Goal: Transaction & Acquisition: Purchase product/service

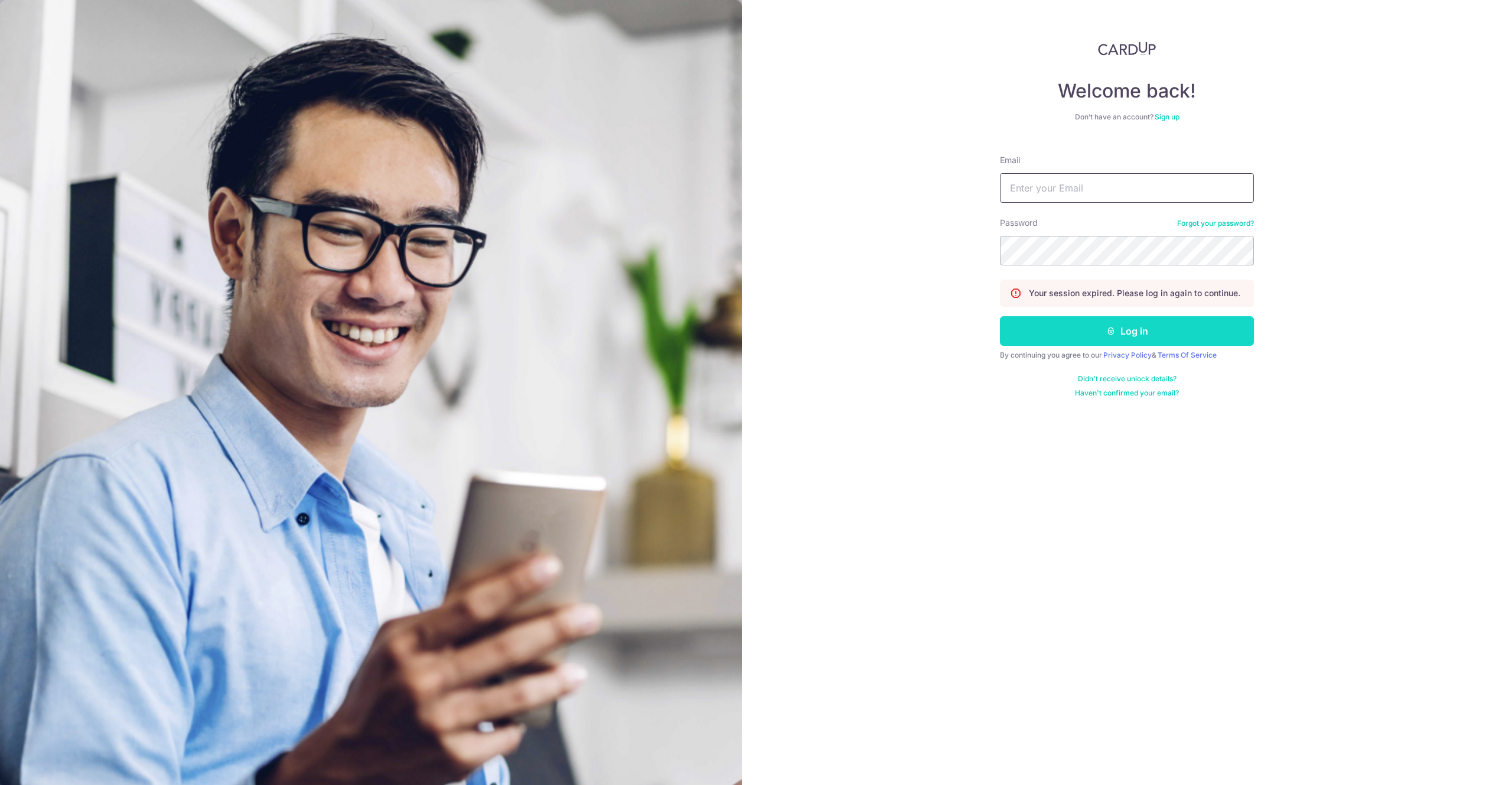
type input "[EMAIL_ADDRESS][DOMAIN_NAME]"
click at [1068, 325] on button "Log in" at bounding box center [1127, 331] width 254 height 29
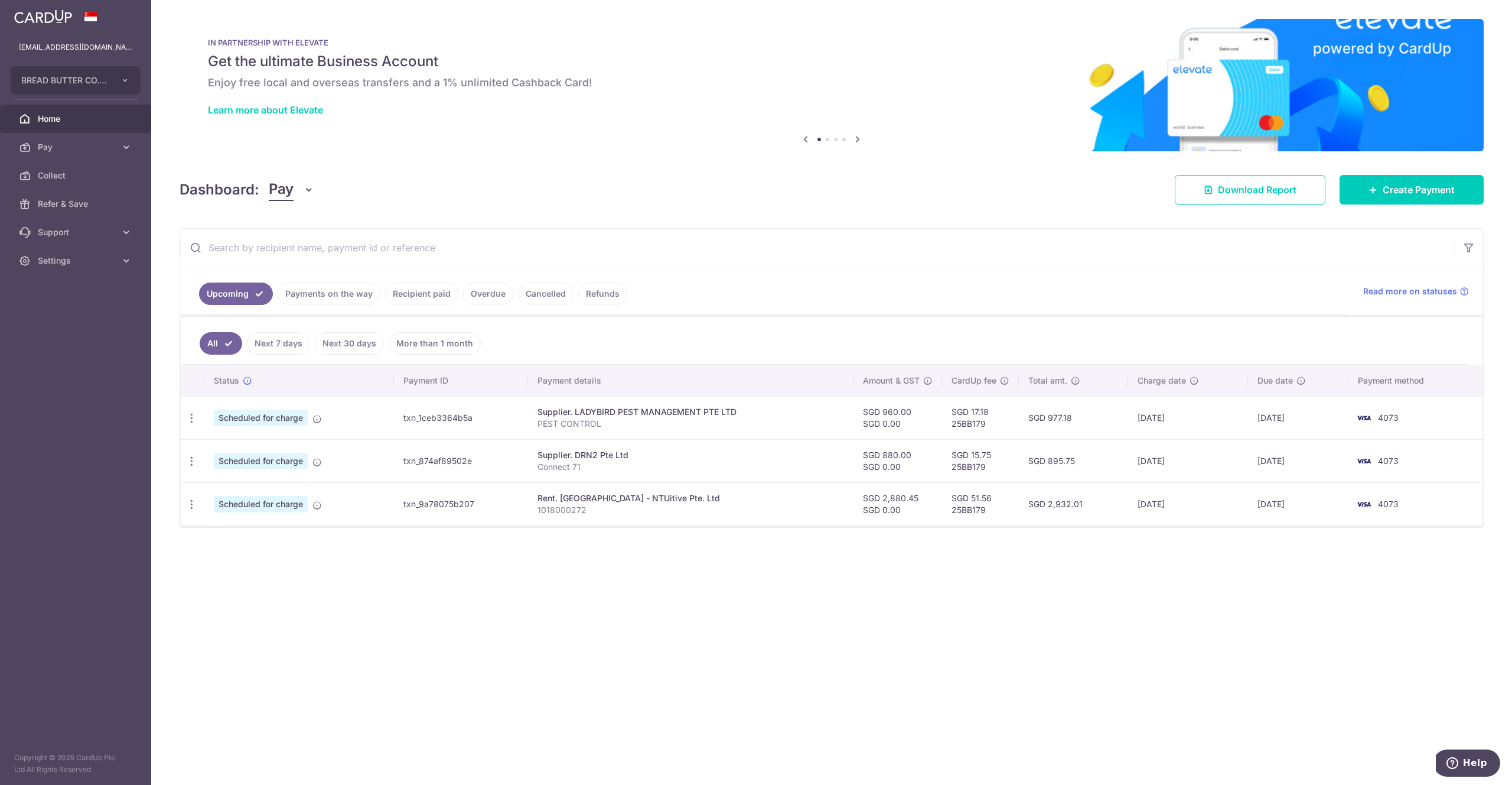
click at [368, 294] on link "Payments on the way" at bounding box center [329, 293] width 103 height 22
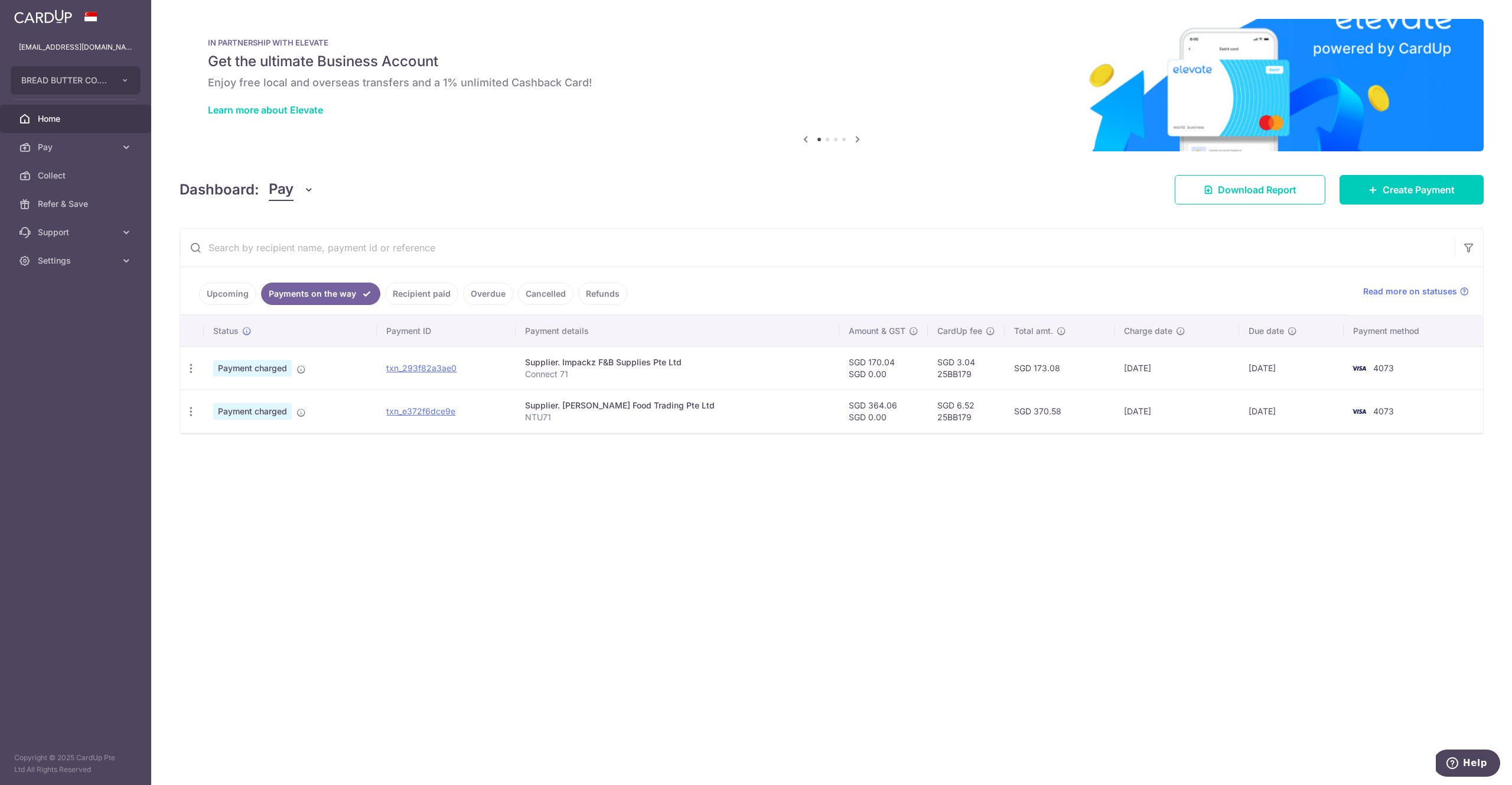
click at [213, 295] on link "Upcoming" at bounding box center [227, 293] width 57 height 22
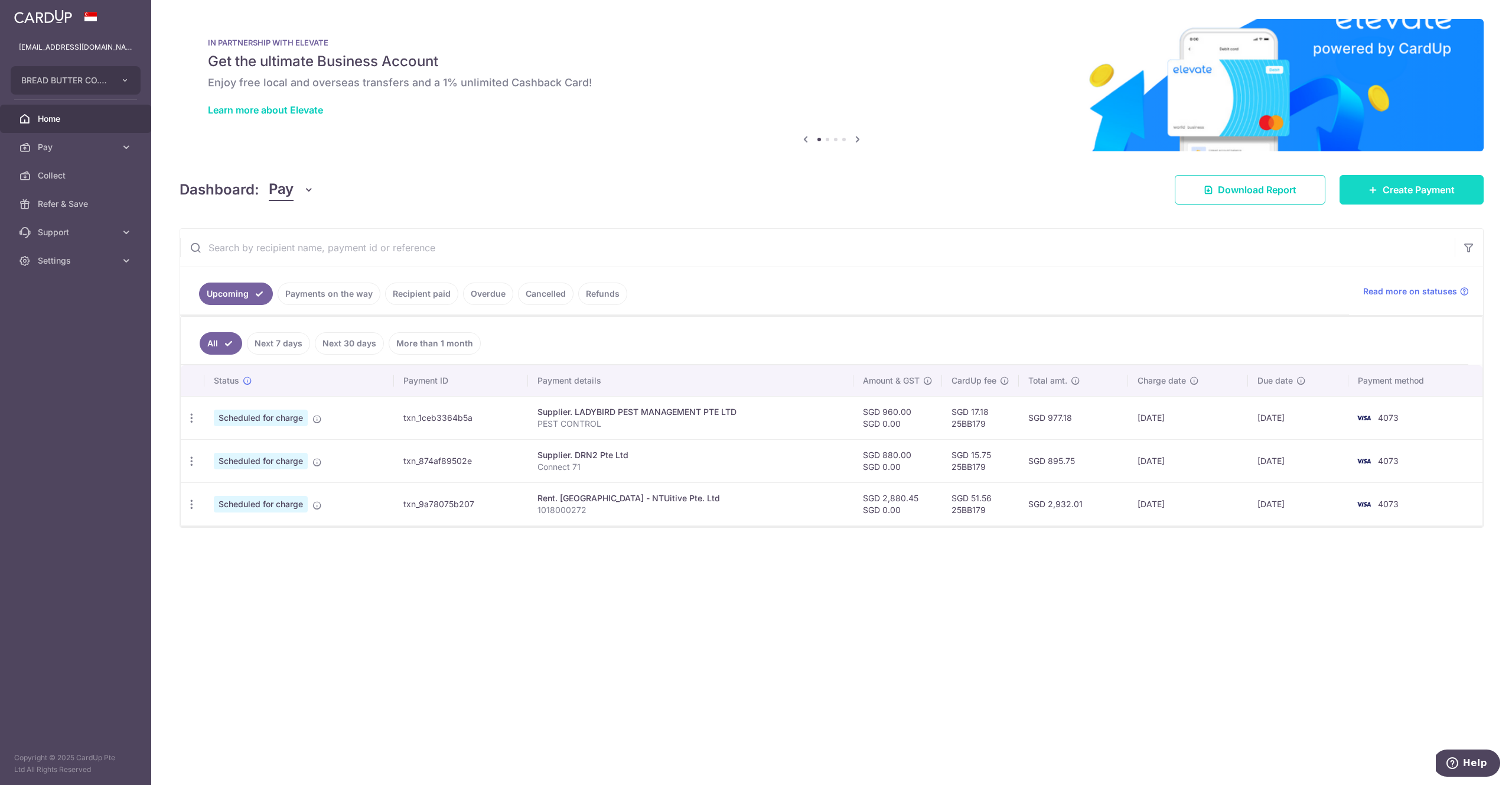
click at [1402, 195] on span "Create Payment" at bounding box center [1418, 189] width 72 height 14
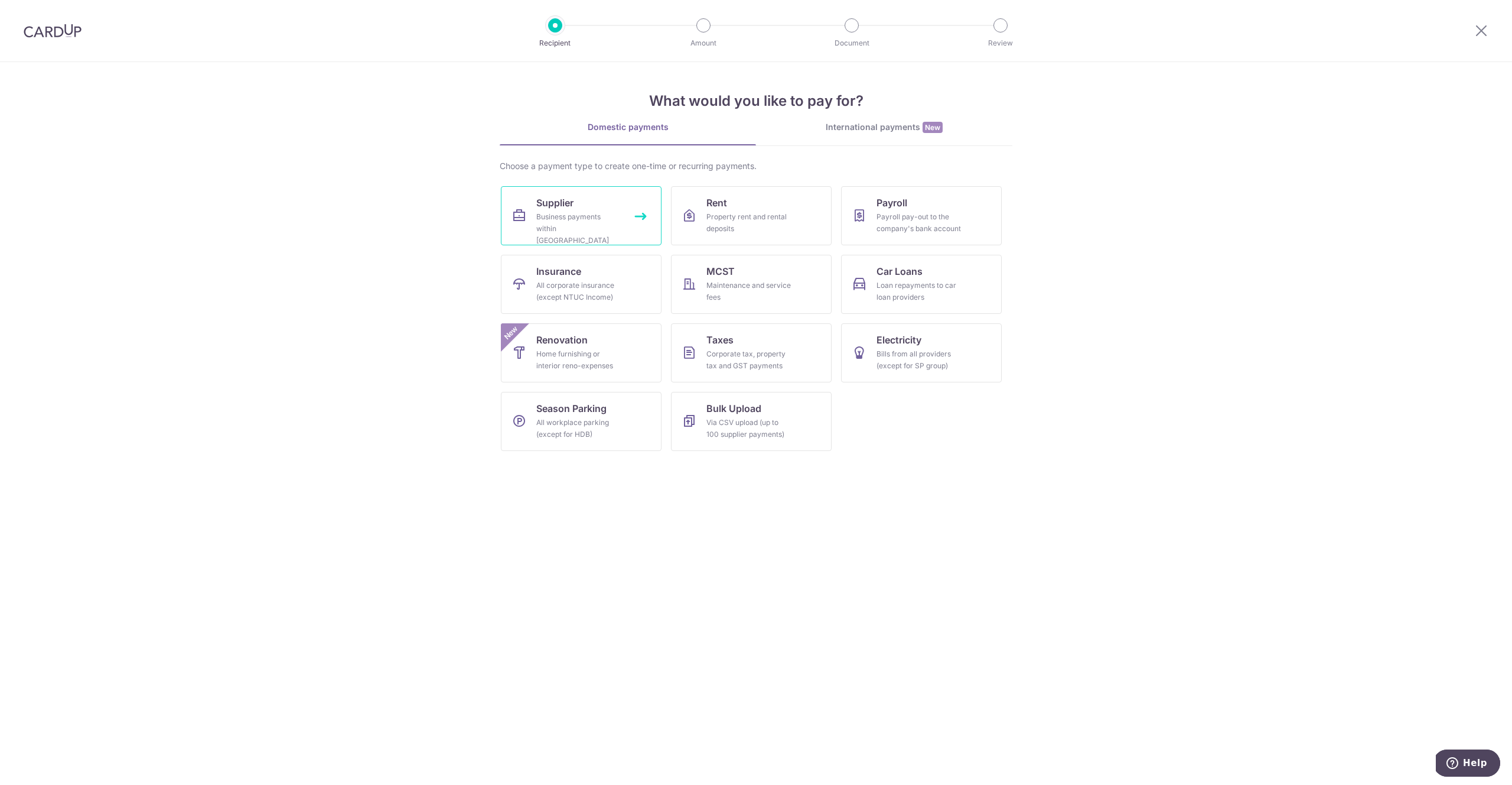
click at [583, 228] on div "Business payments within Singapore" at bounding box center [579, 228] width 85 height 36
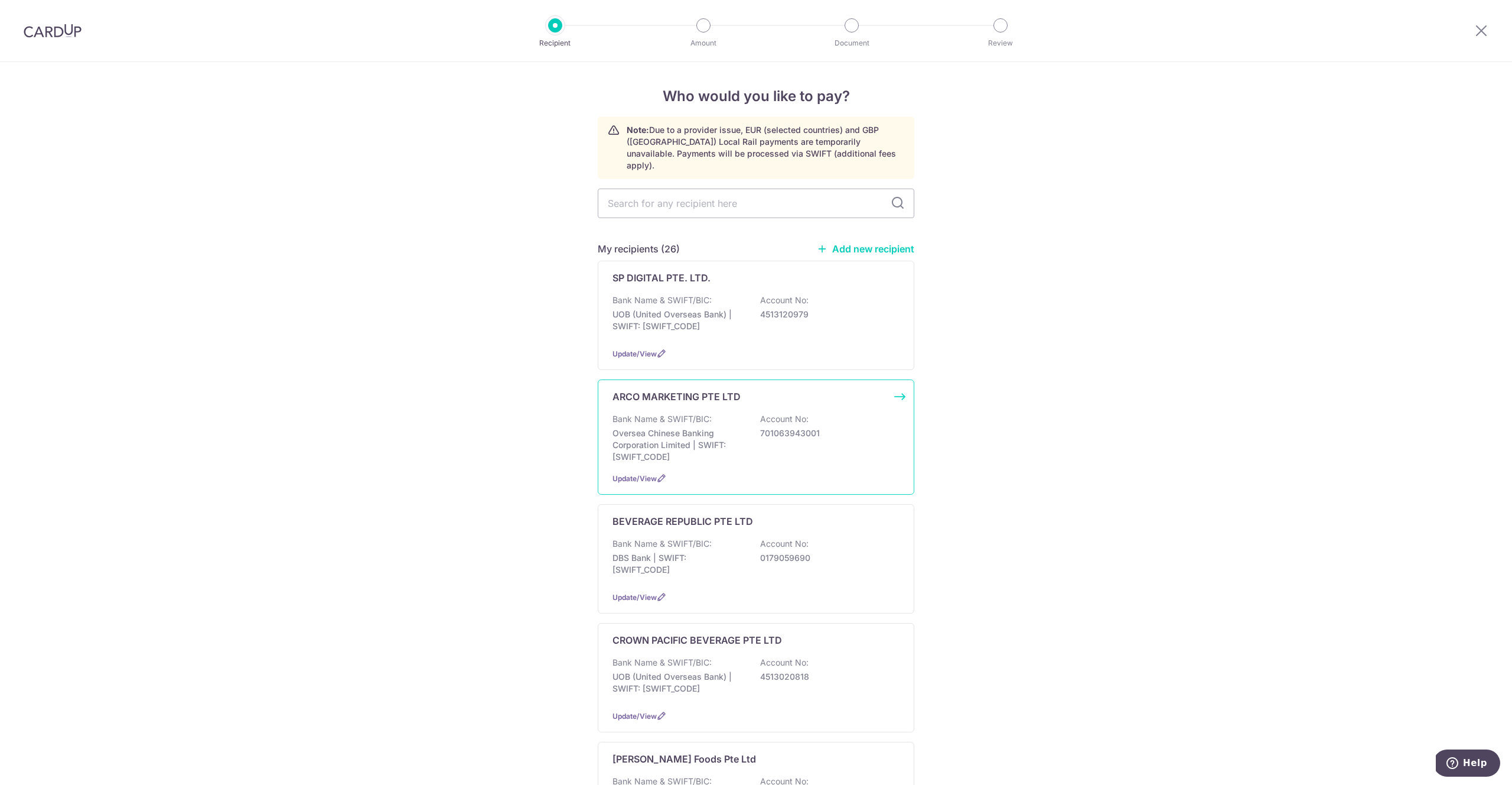
type input "q"
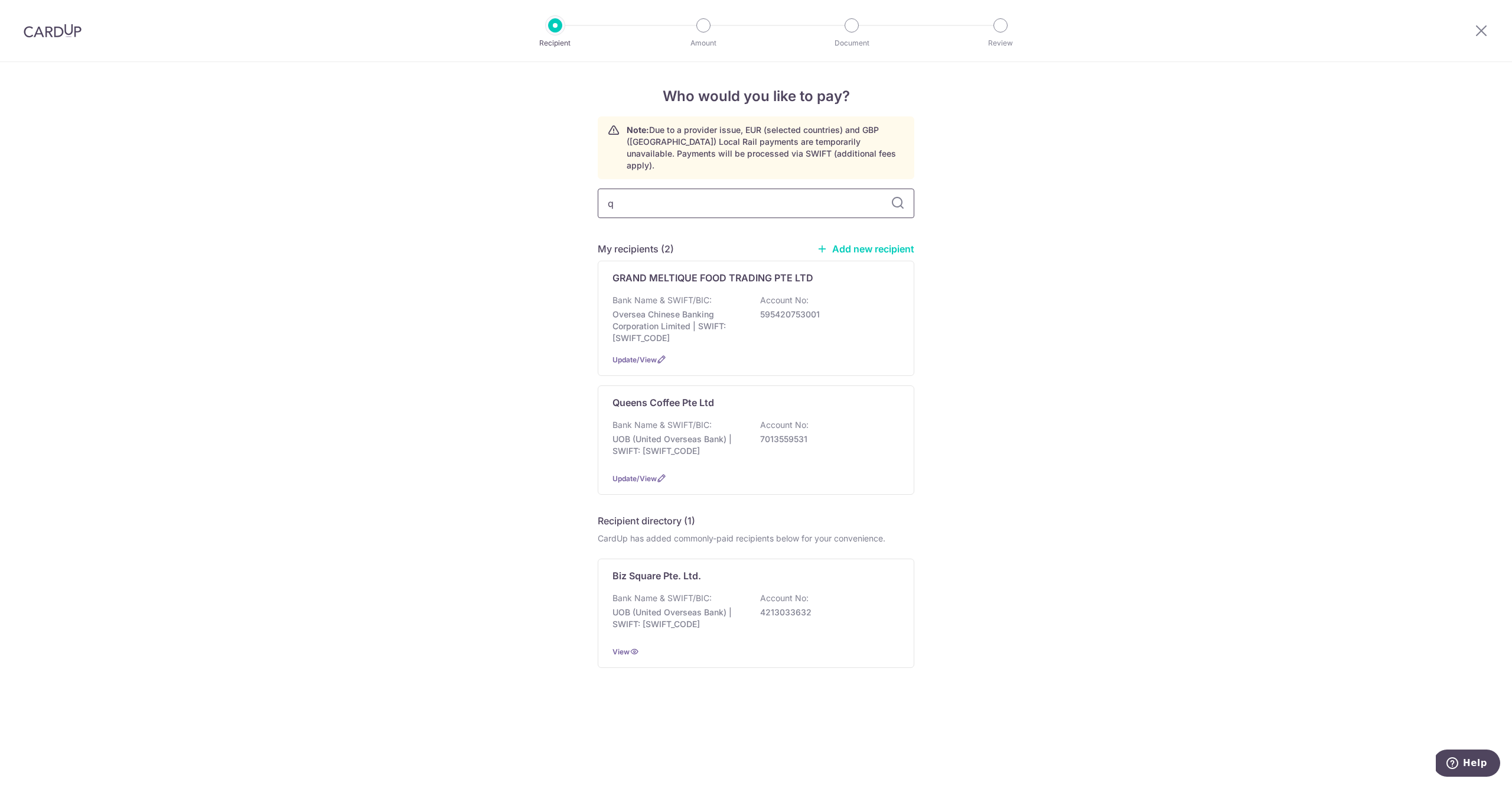
click at [687, 189] on input "q" at bounding box center [756, 204] width 316 height 29
type input "sunri"
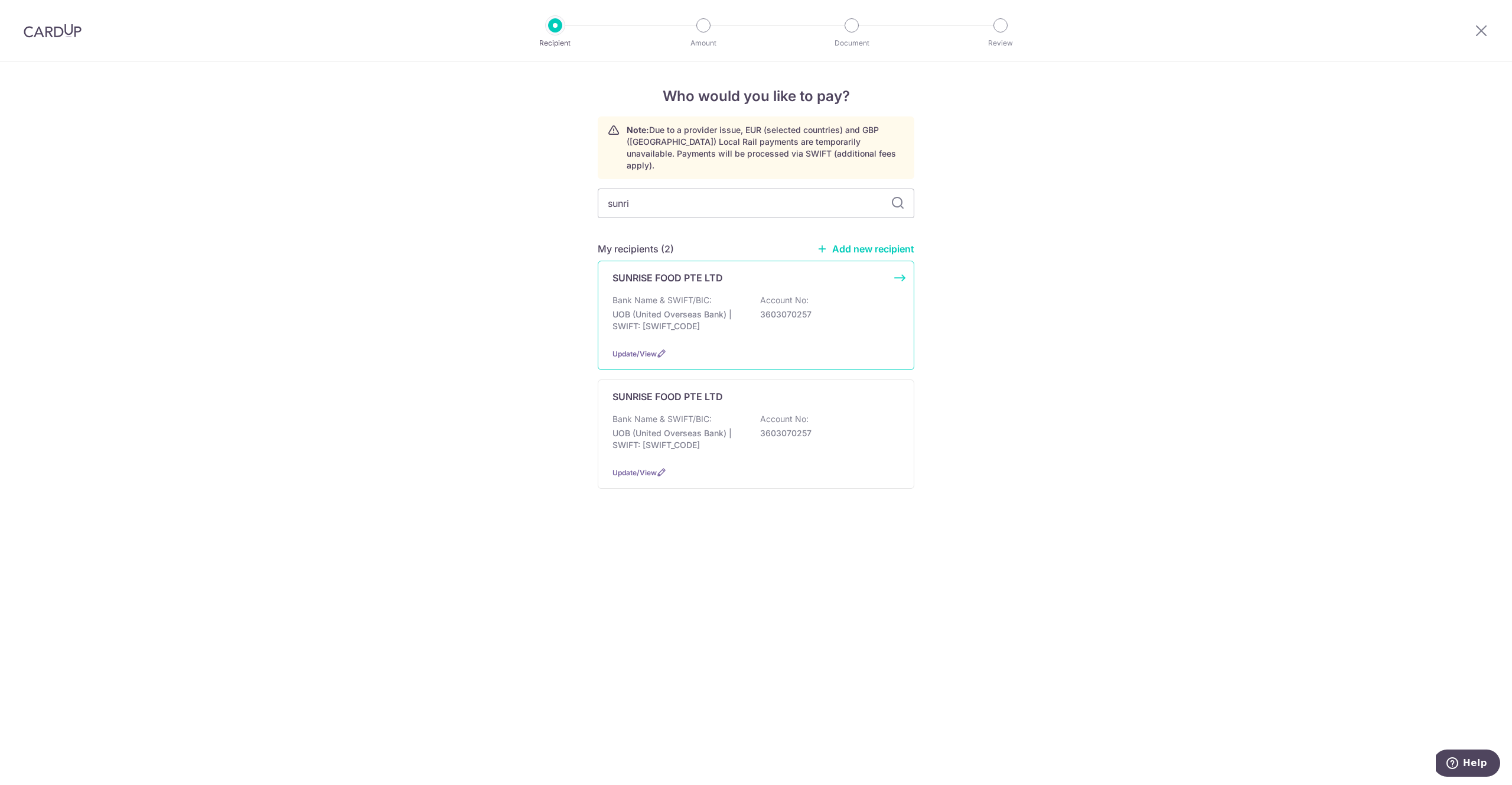
click at [723, 294] on div "Bank Name & SWIFT/BIC: UOB (United Overseas Bank) | SWIFT: UOVBSGSGXXX Account …" at bounding box center [756, 316] width 287 height 44
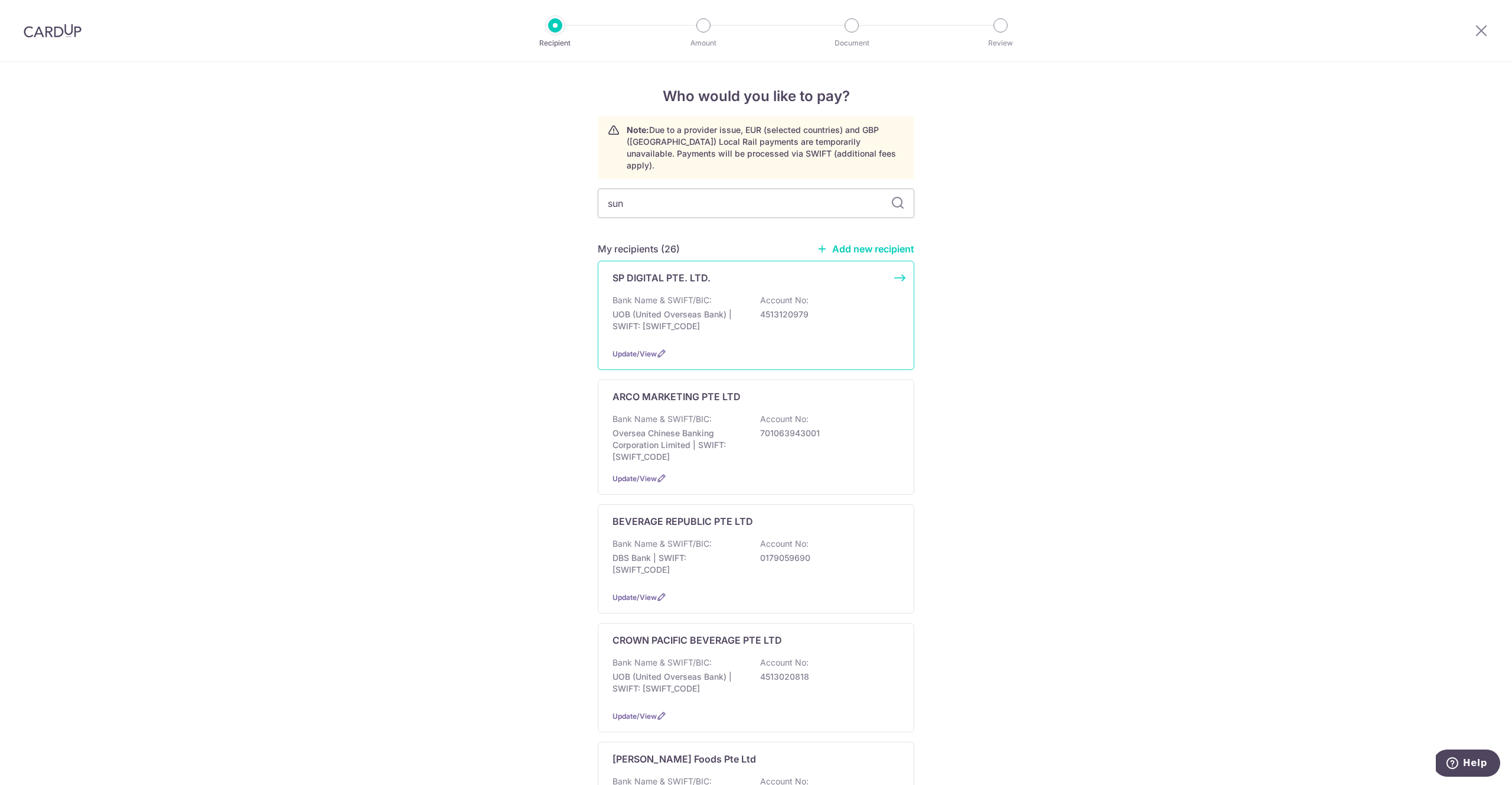
type input "sunr"
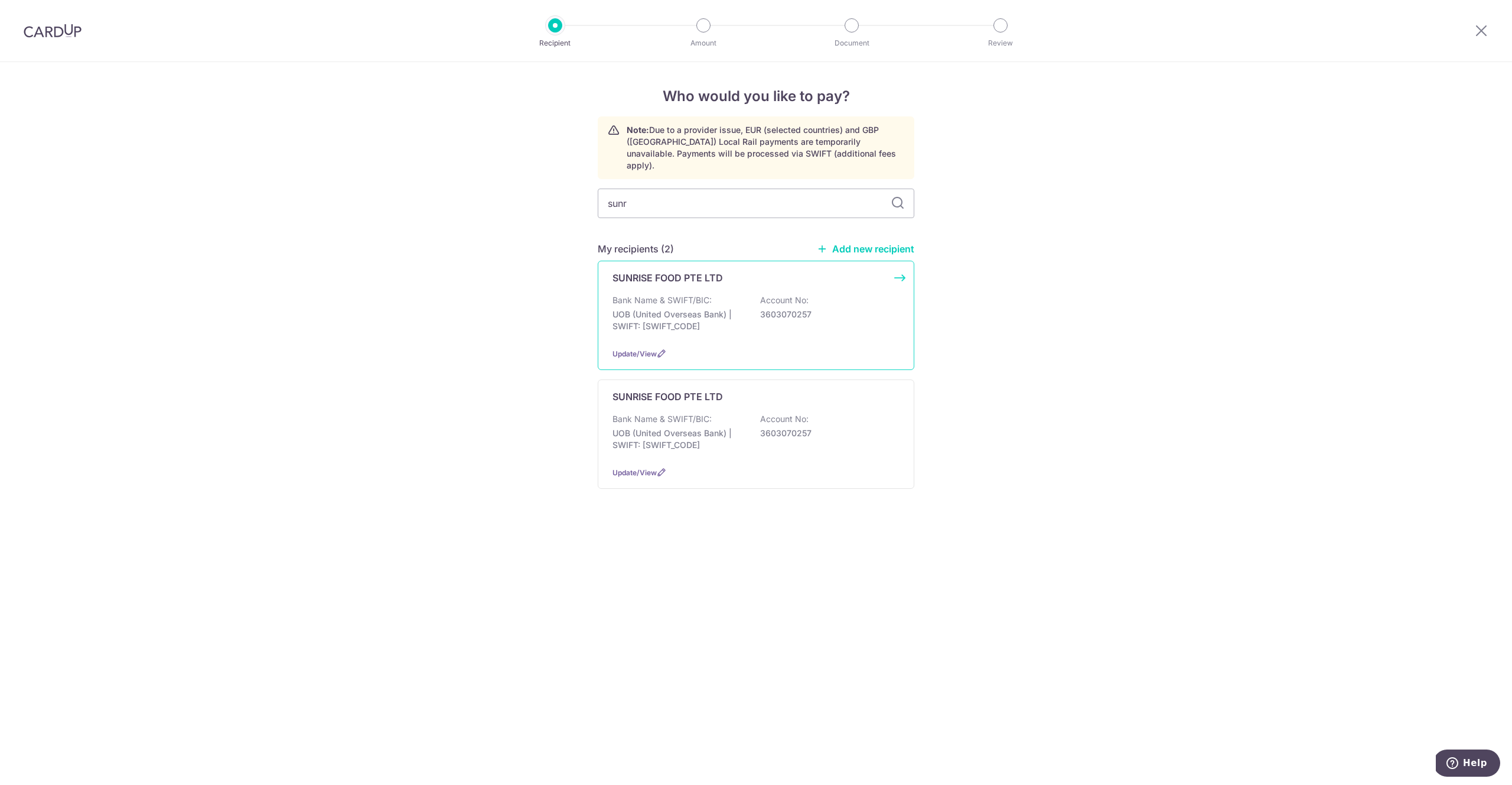
click at [810, 308] on p "3603070257" at bounding box center [826, 314] width 132 height 12
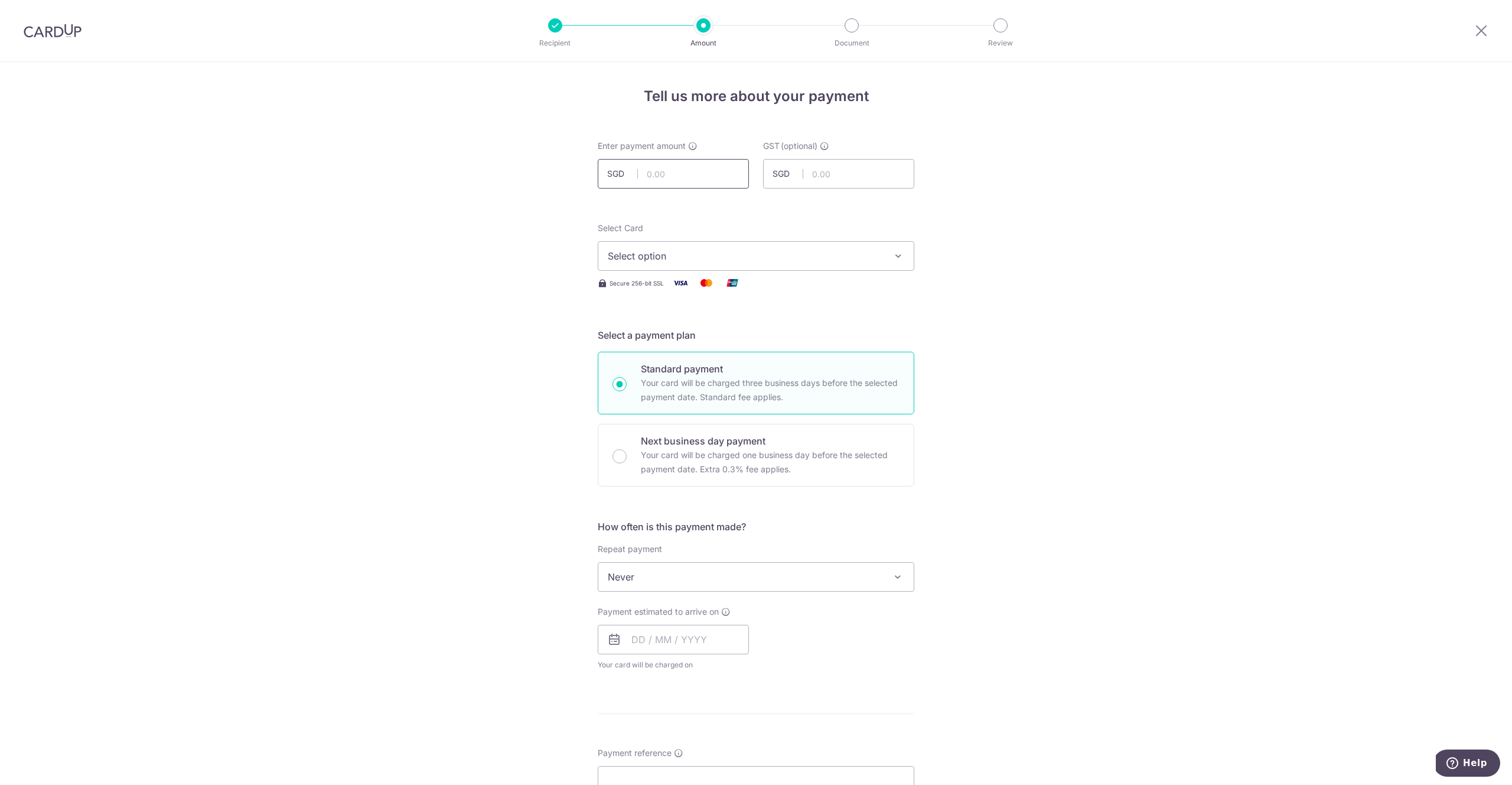
click at [655, 181] on input "text" at bounding box center [673, 173] width 151 height 29
type input "534.86"
click at [750, 260] on span "Select option" at bounding box center [745, 255] width 275 height 14
click at [732, 370] on span "**** 4073" at bounding box center [756, 368] width 296 height 14
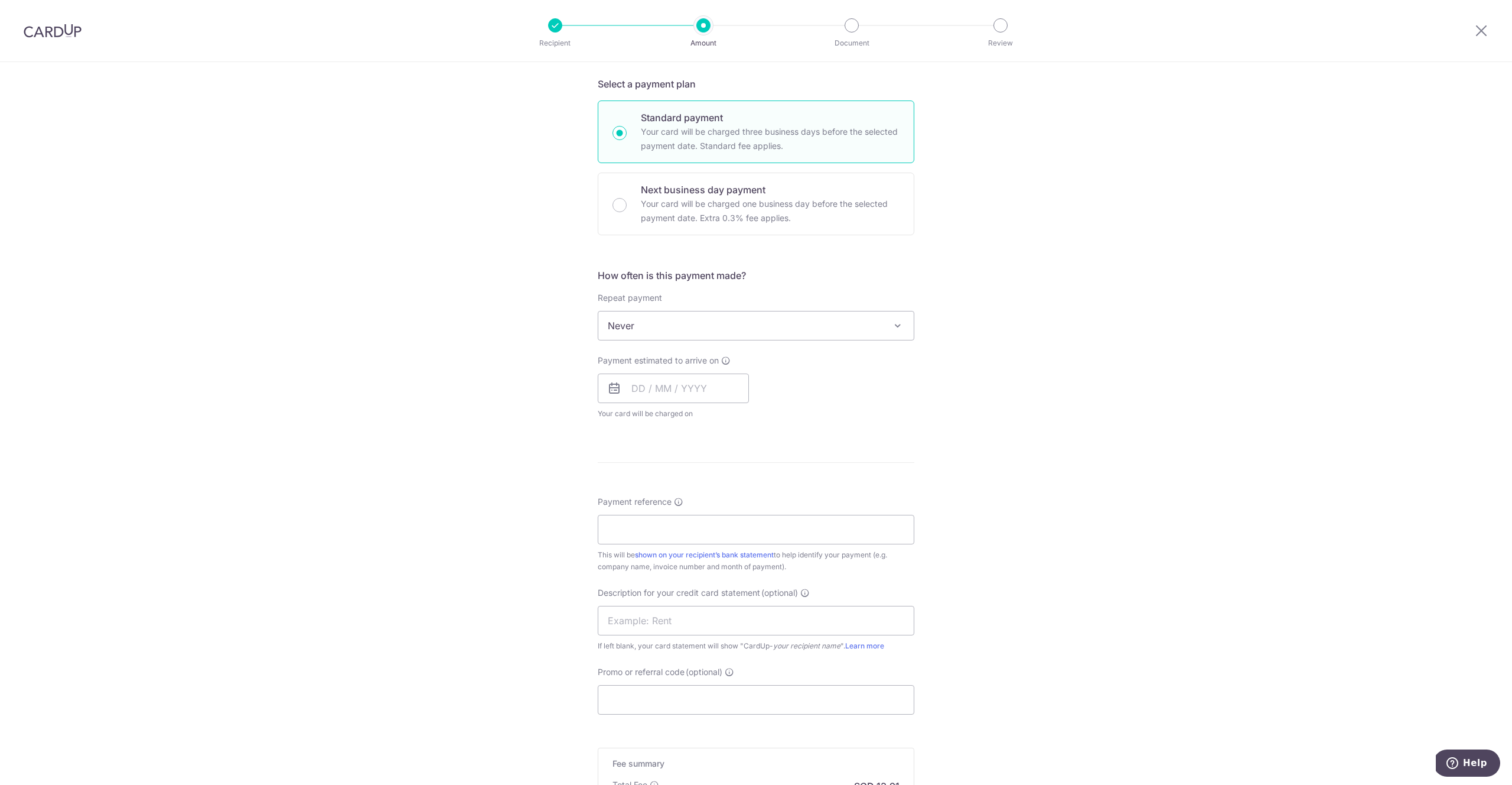
click at [702, 330] on span "Never" at bounding box center [756, 326] width 315 height 28
drag, startPoint x: 1082, startPoint y: 388, endPoint x: 1051, endPoint y: 388, distance: 31.0
click at [1082, 388] on div "Tell us more about your payment Enter payment amount SGD 534.86 534.86 GST (opt…" at bounding box center [756, 385] width 1512 height 1148
click at [635, 383] on input "text" at bounding box center [673, 388] width 151 height 29
click at [683, 570] on link "29" at bounding box center [692, 567] width 19 height 19
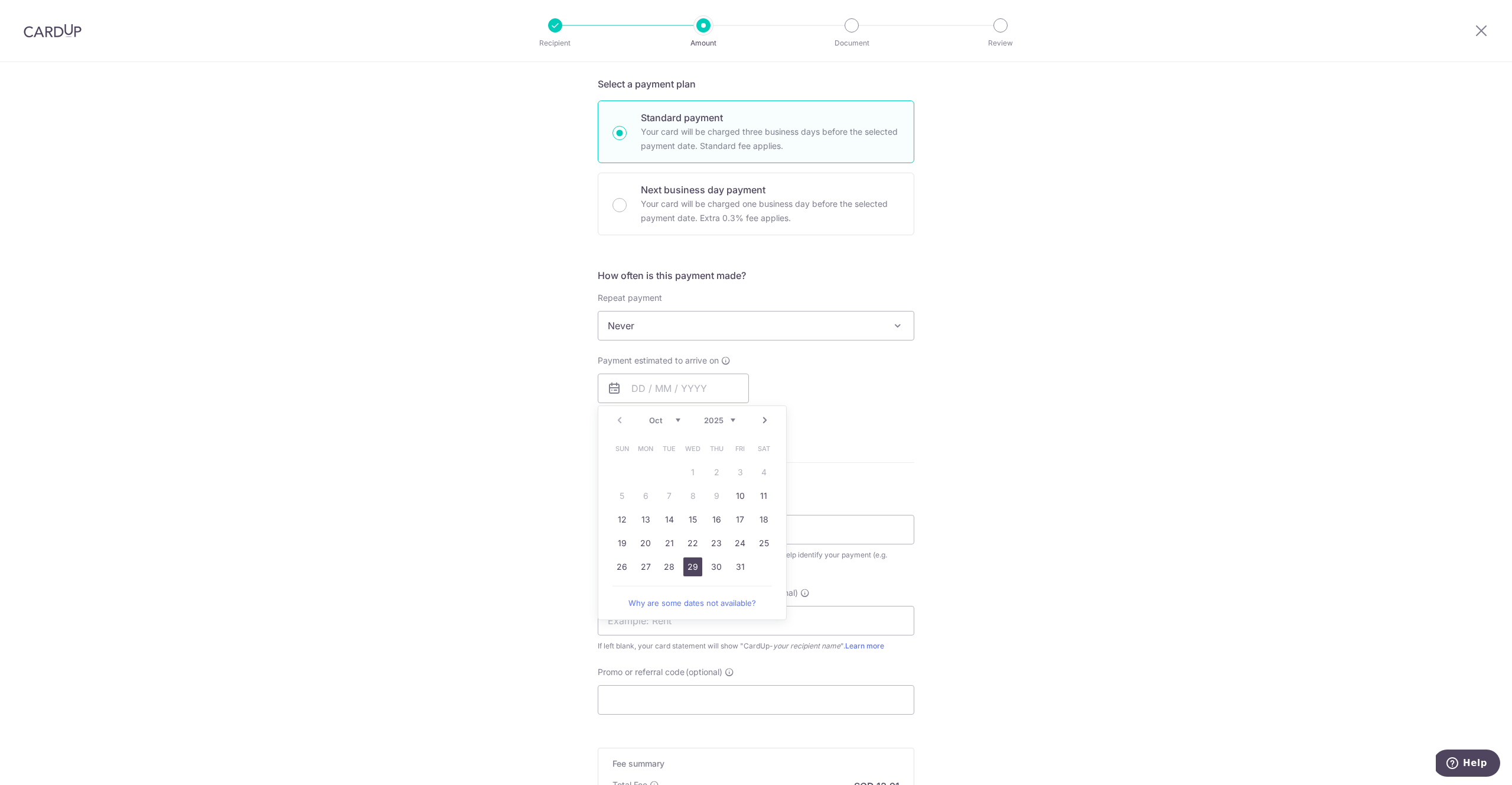
type input "29/10/2025"
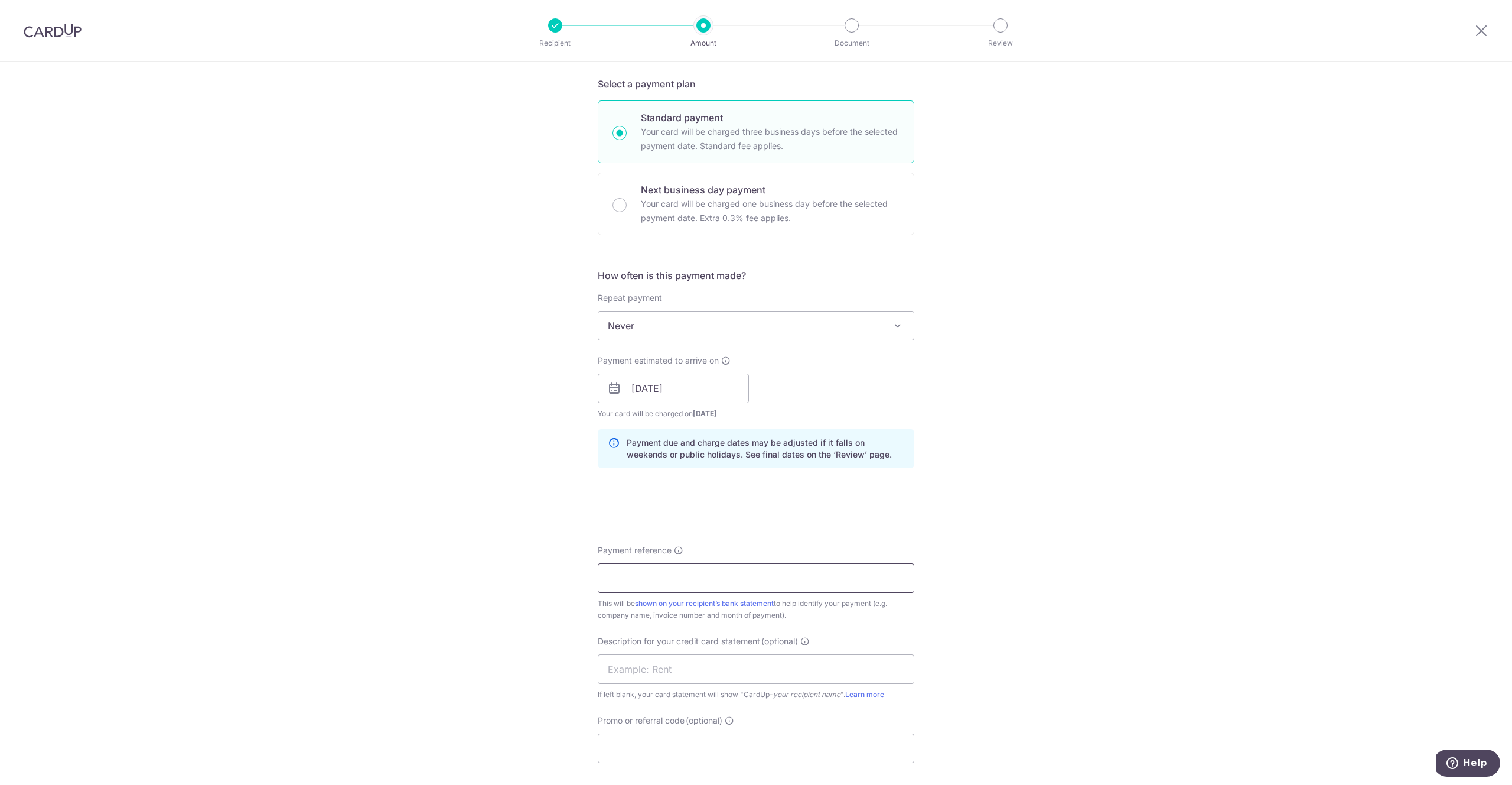
click at [685, 572] on input "Payment reference" at bounding box center [756, 578] width 316 height 29
paste input "25BB179"
type input "25BB179"
click at [982, 562] on div "Tell us more about your payment Enter payment amount SGD 534.86 534.86 GST (opt…" at bounding box center [756, 409] width 1512 height 1197
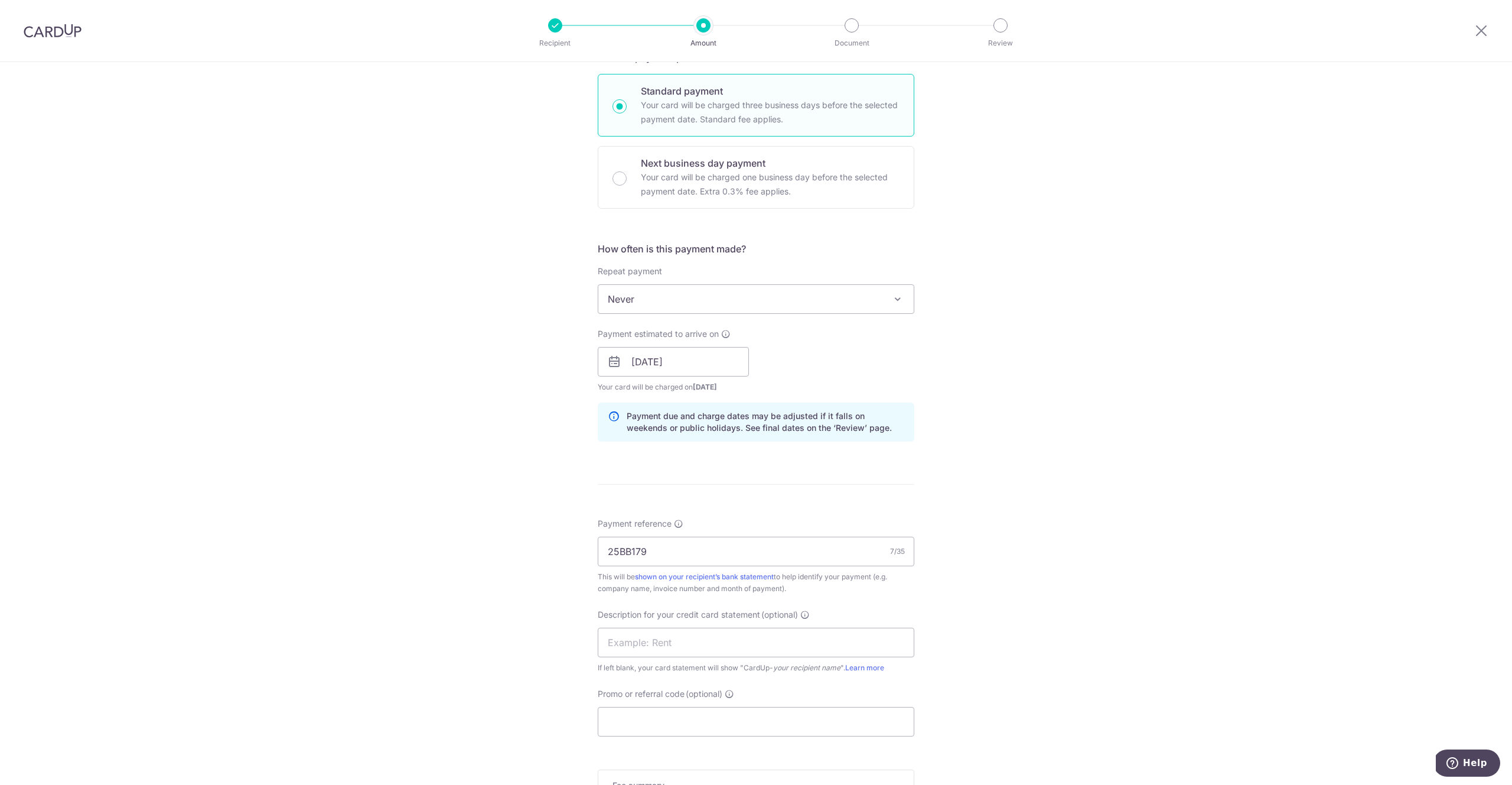
scroll to position [358, 0]
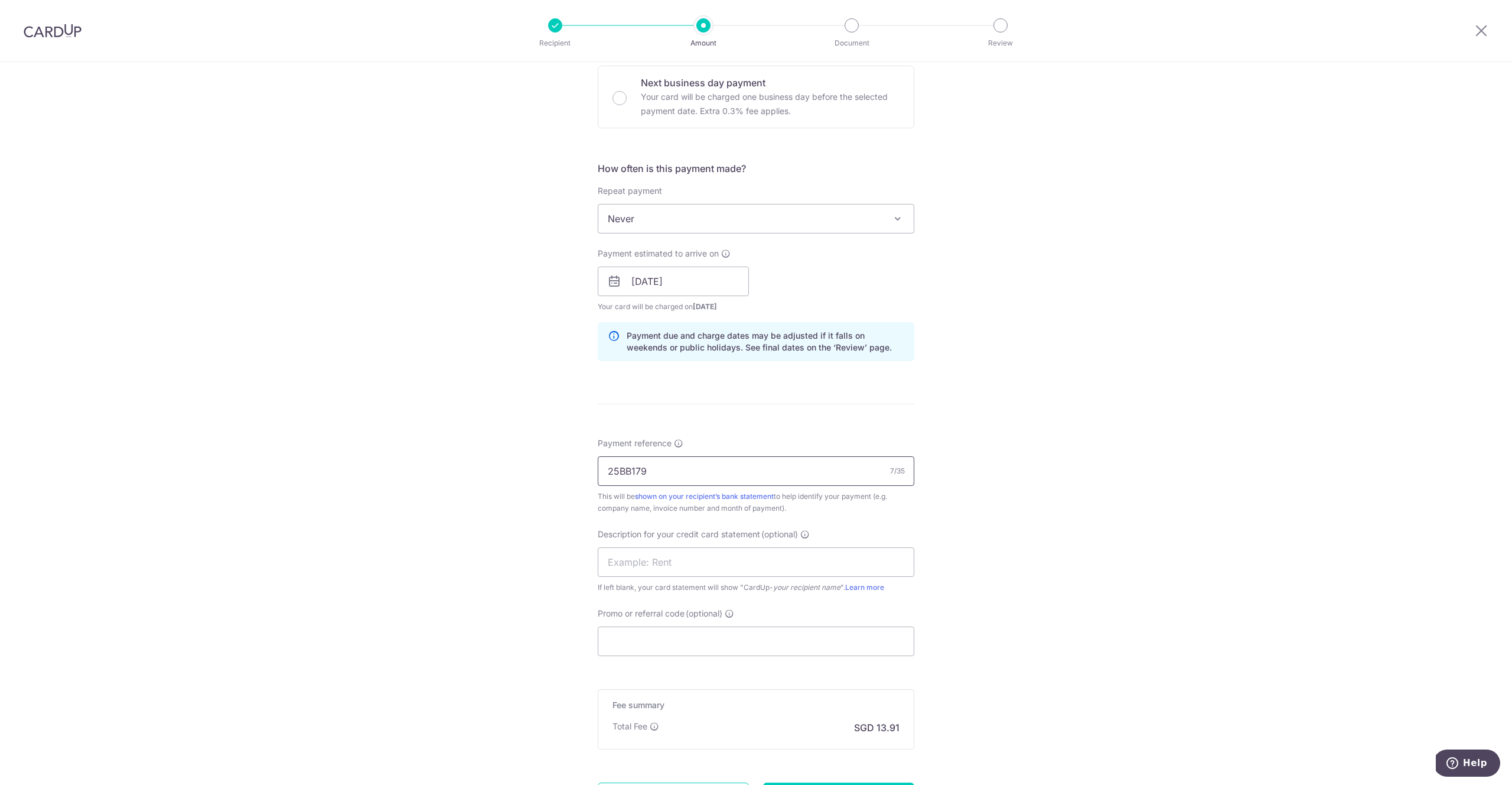
drag, startPoint x: 665, startPoint y: 472, endPoint x: 531, endPoint y: 471, distance: 134.0
click at [531, 471] on div "Tell us more about your payment Enter payment amount SGD 534.86 534.86 GST (opt…" at bounding box center [756, 302] width 1512 height 1197
click at [698, 642] on input "Promo or referral code (optional)" at bounding box center [756, 641] width 316 height 29
paste input "25BB179"
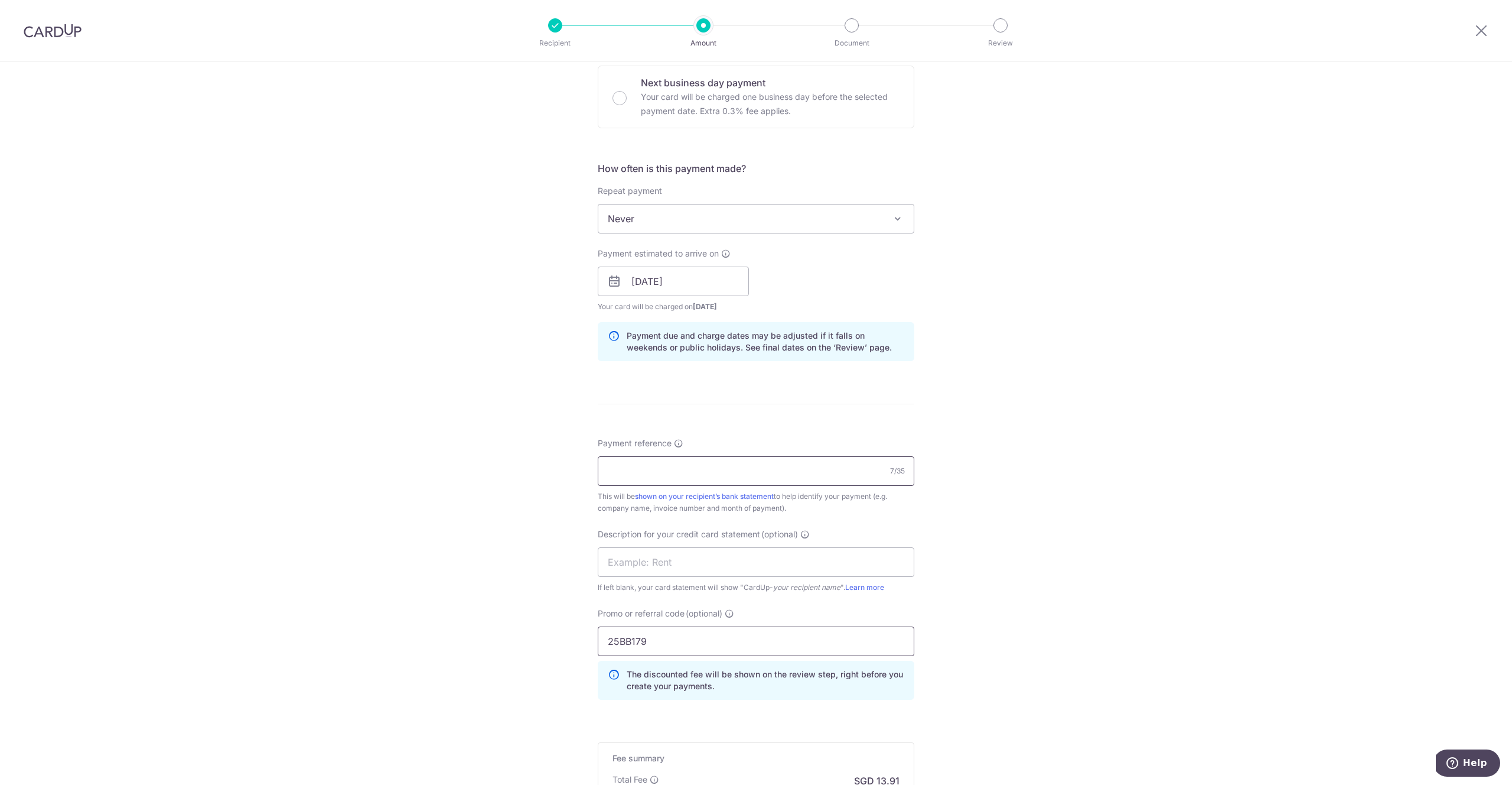
type input "25BB179"
click at [673, 470] on input "Payment reference" at bounding box center [756, 470] width 316 height 29
type input "Connect 71"
click button "Add Card" at bounding box center [0, 0] width 0 height 0
click at [927, 265] on div "Tell us more about your payment Enter payment amount SGD 534.86 534.86 GST (opt…" at bounding box center [756, 328] width 1512 height 1250
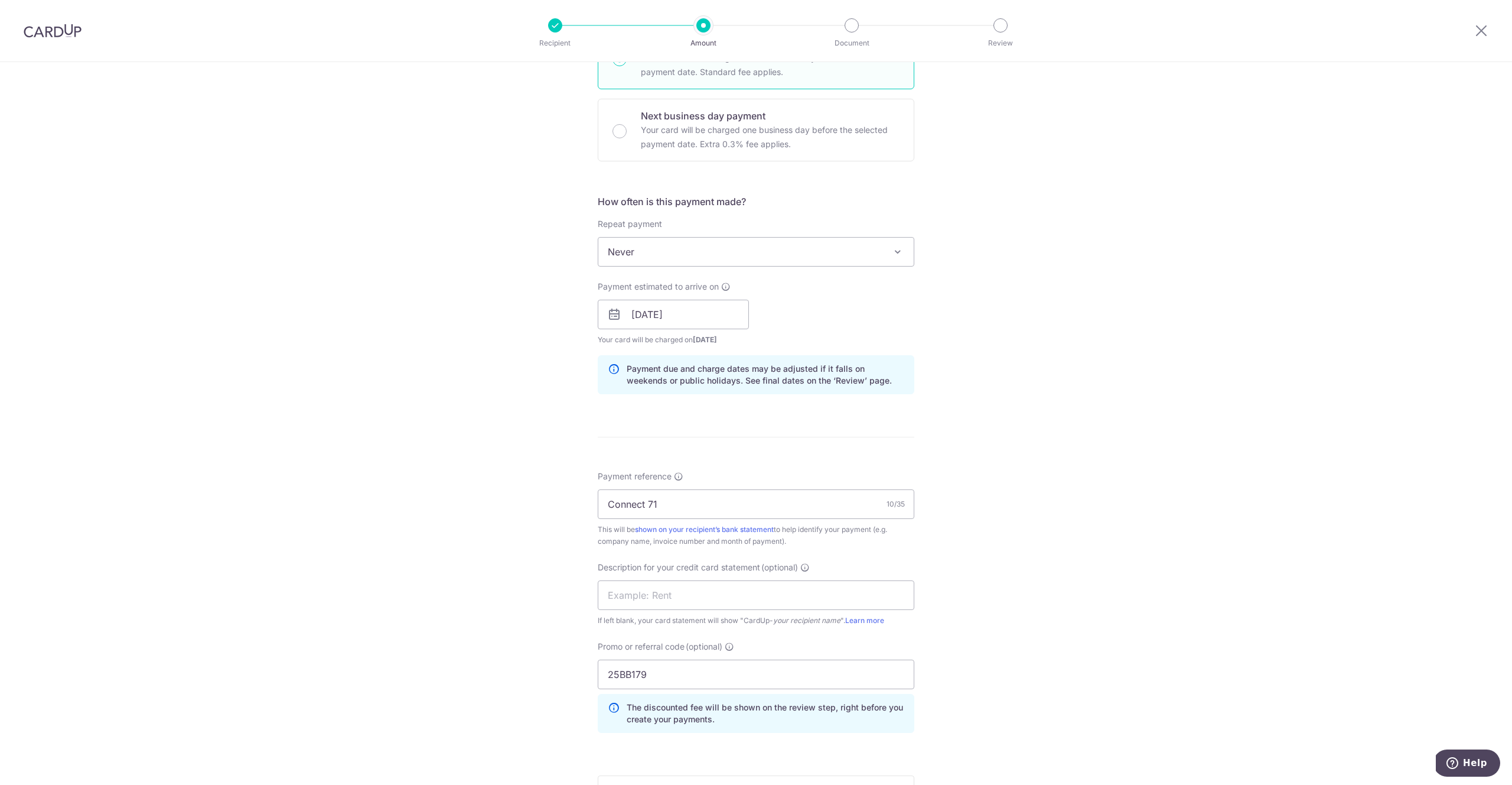
scroll to position [527, 0]
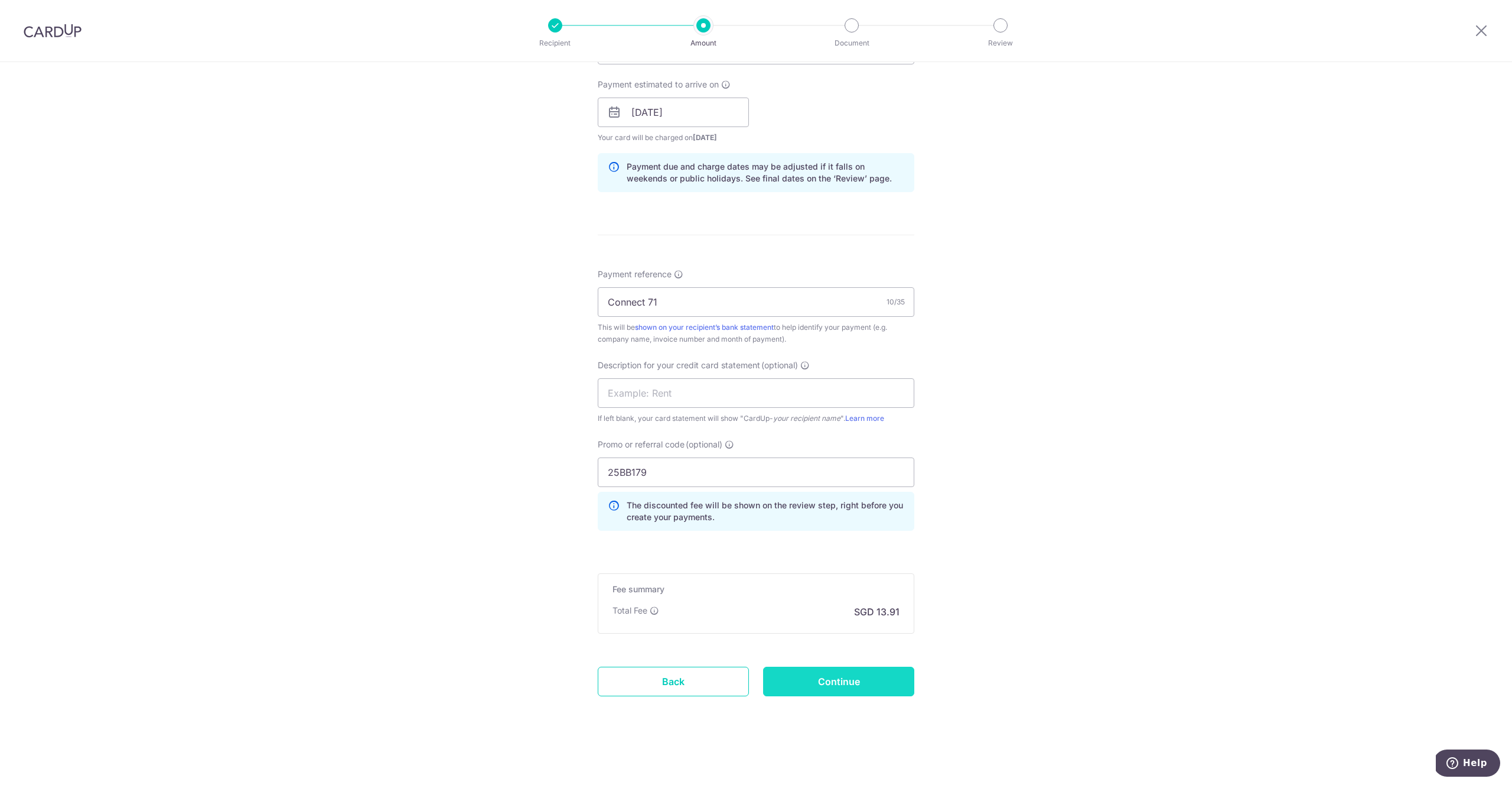
click at [838, 677] on input "Continue" at bounding box center [838, 681] width 151 height 29
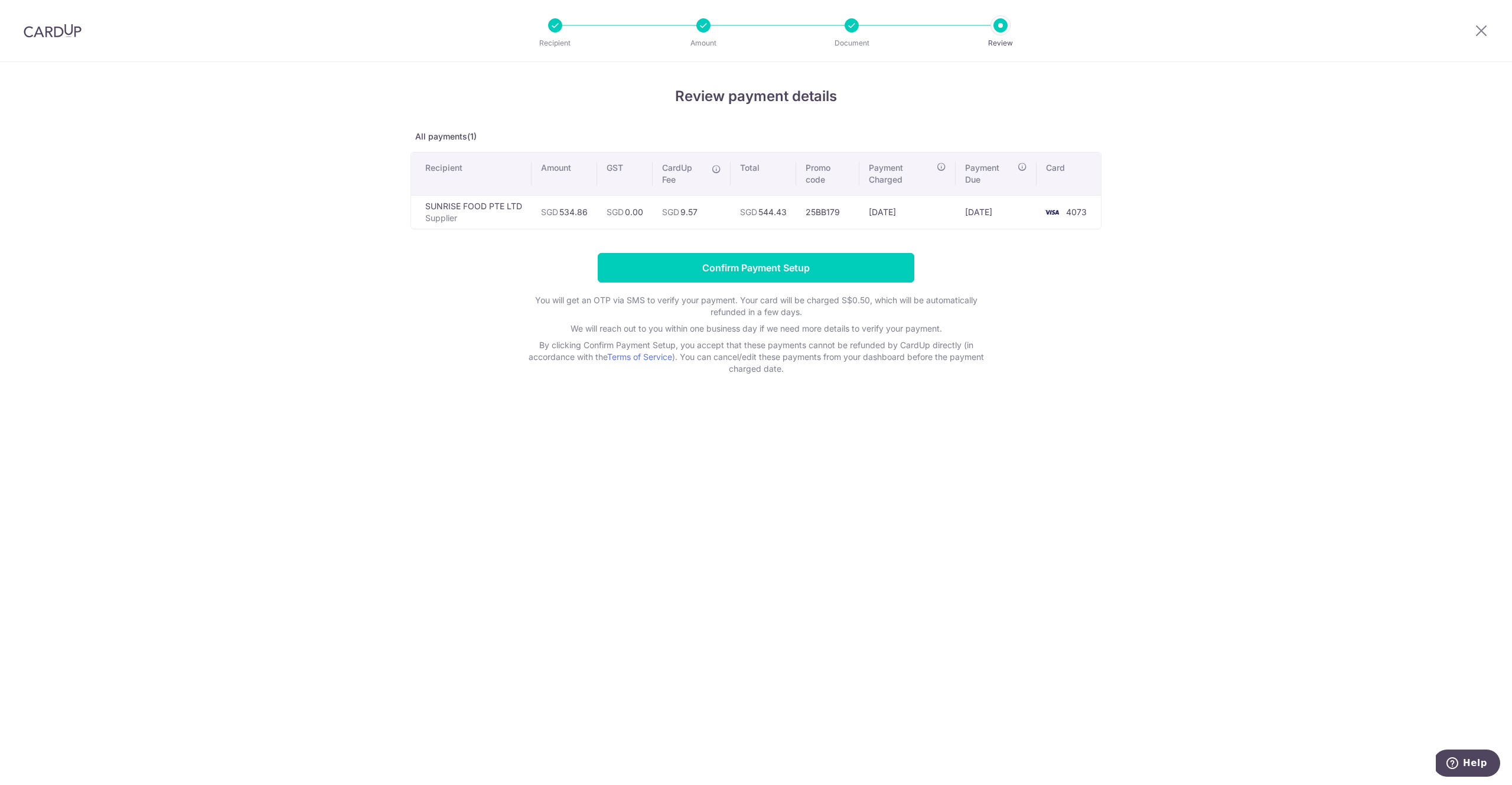
click at [710, 282] on form "Confirm Payment Setup You will get an OTP via SMS to verify your payment. Your …" at bounding box center [756, 314] width 691 height 122
click at [738, 276] on input "Confirm Payment Setup" at bounding box center [756, 268] width 316 height 29
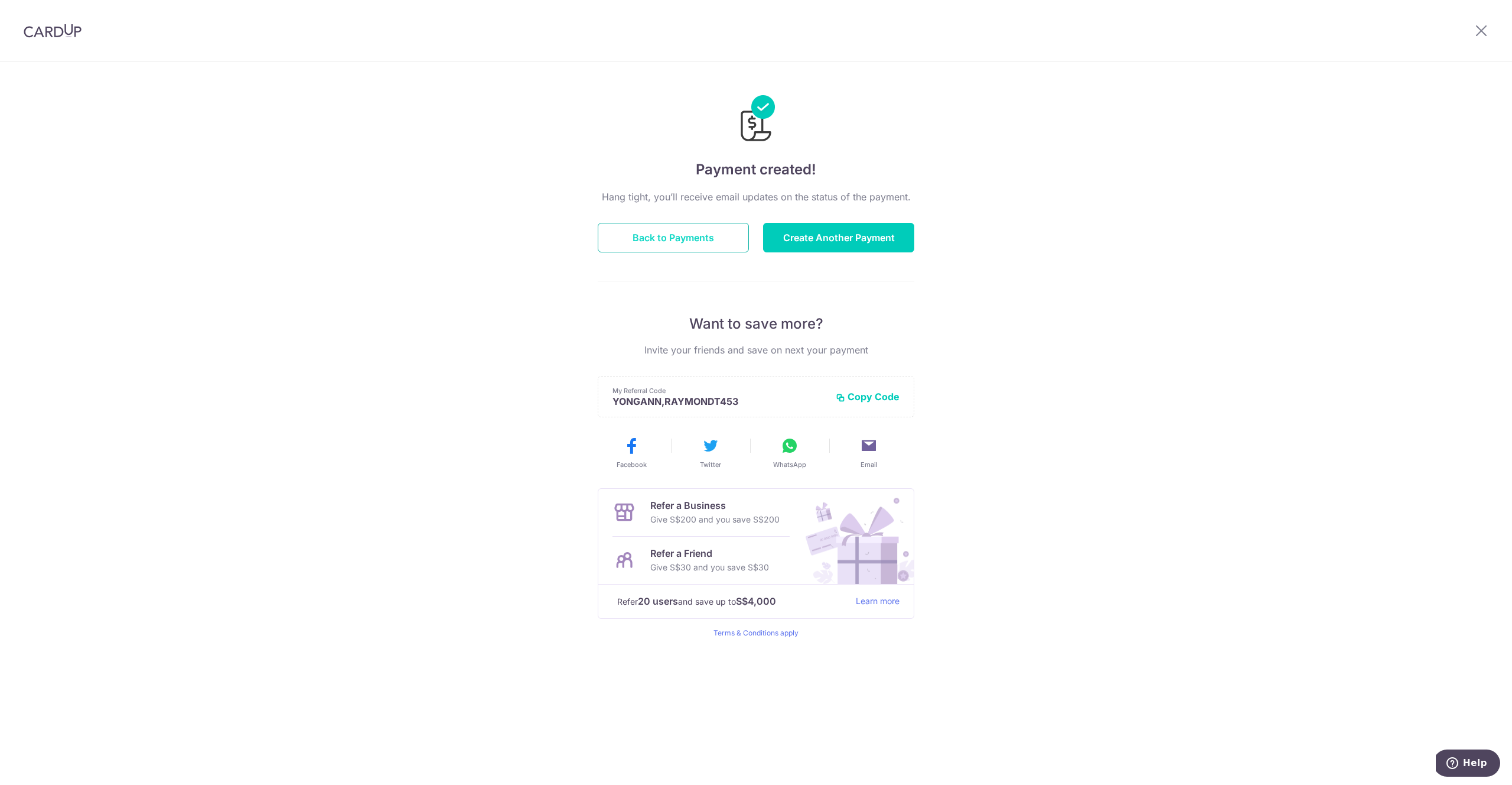
drag, startPoint x: 690, startPoint y: 228, endPoint x: 696, endPoint y: 227, distance: 6.1
click at [690, 227] on button "Back to Payments" at bounding box center [673, 238] width 151 height 29
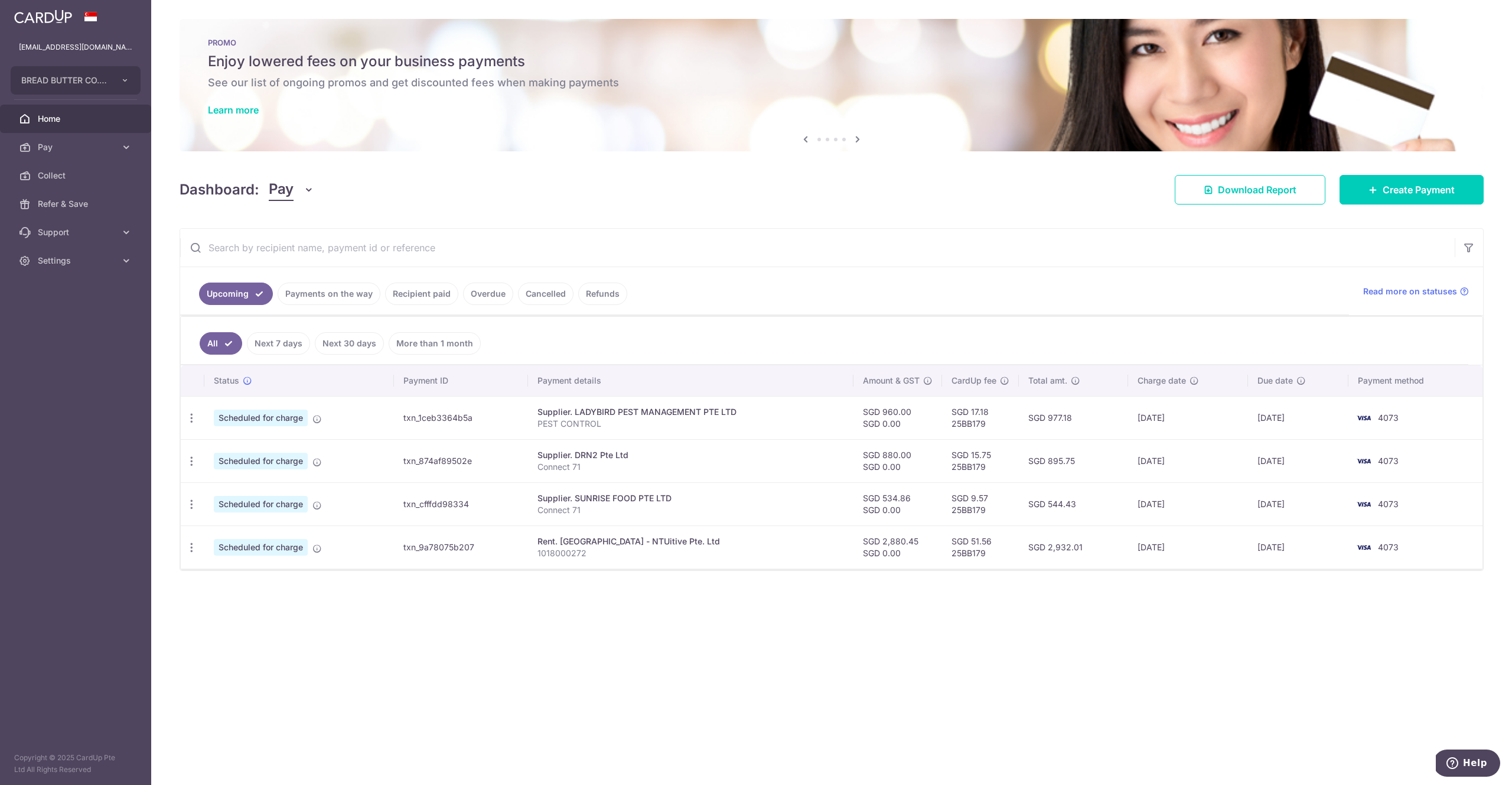
click at [329, 297] on link "Payments on the way" at bounding box center [329, 293] width 103 height 22
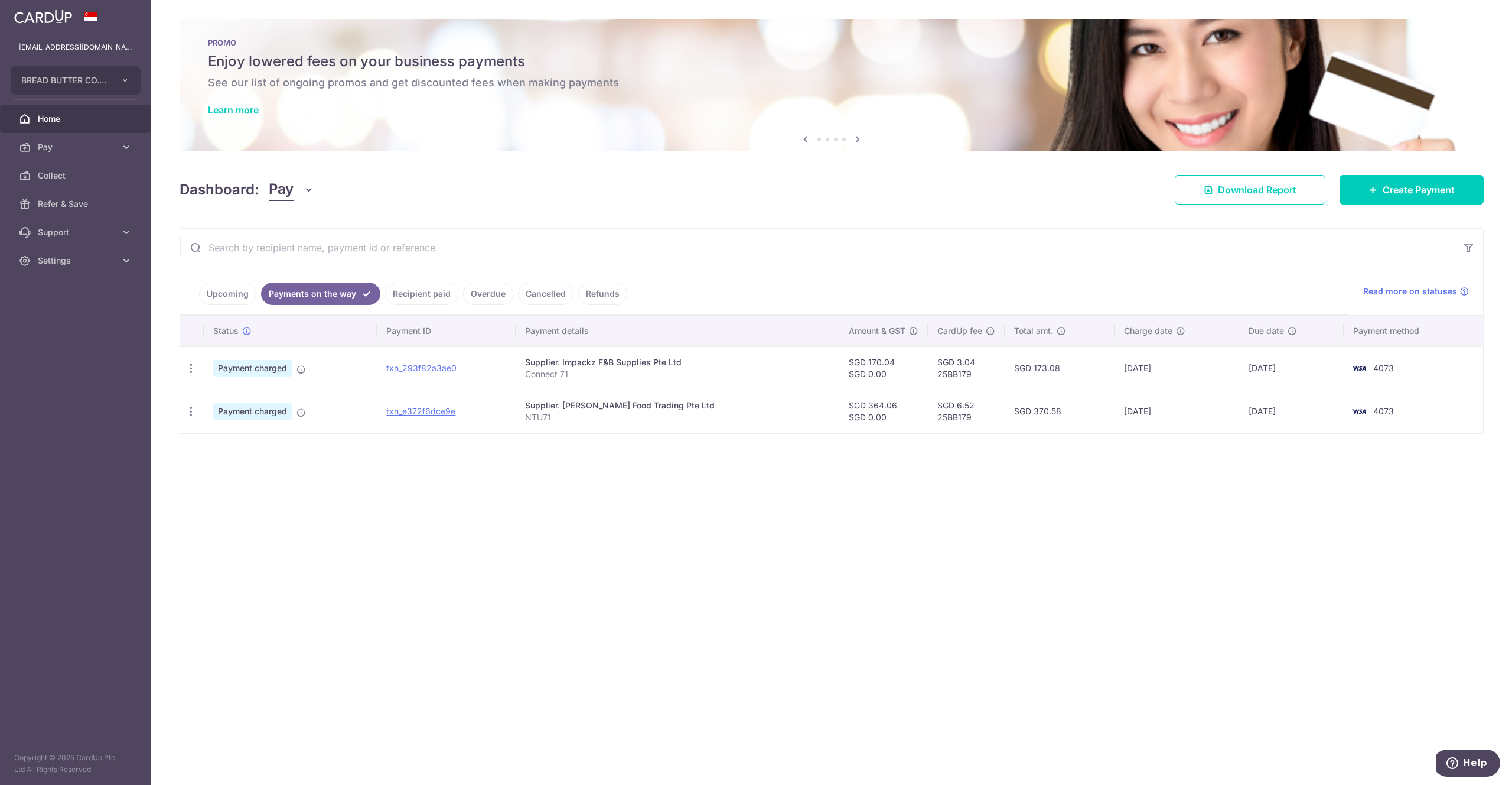
click at [243, 295] on link "Upcoming" at bounding box center [227, 293] width 57 height 22
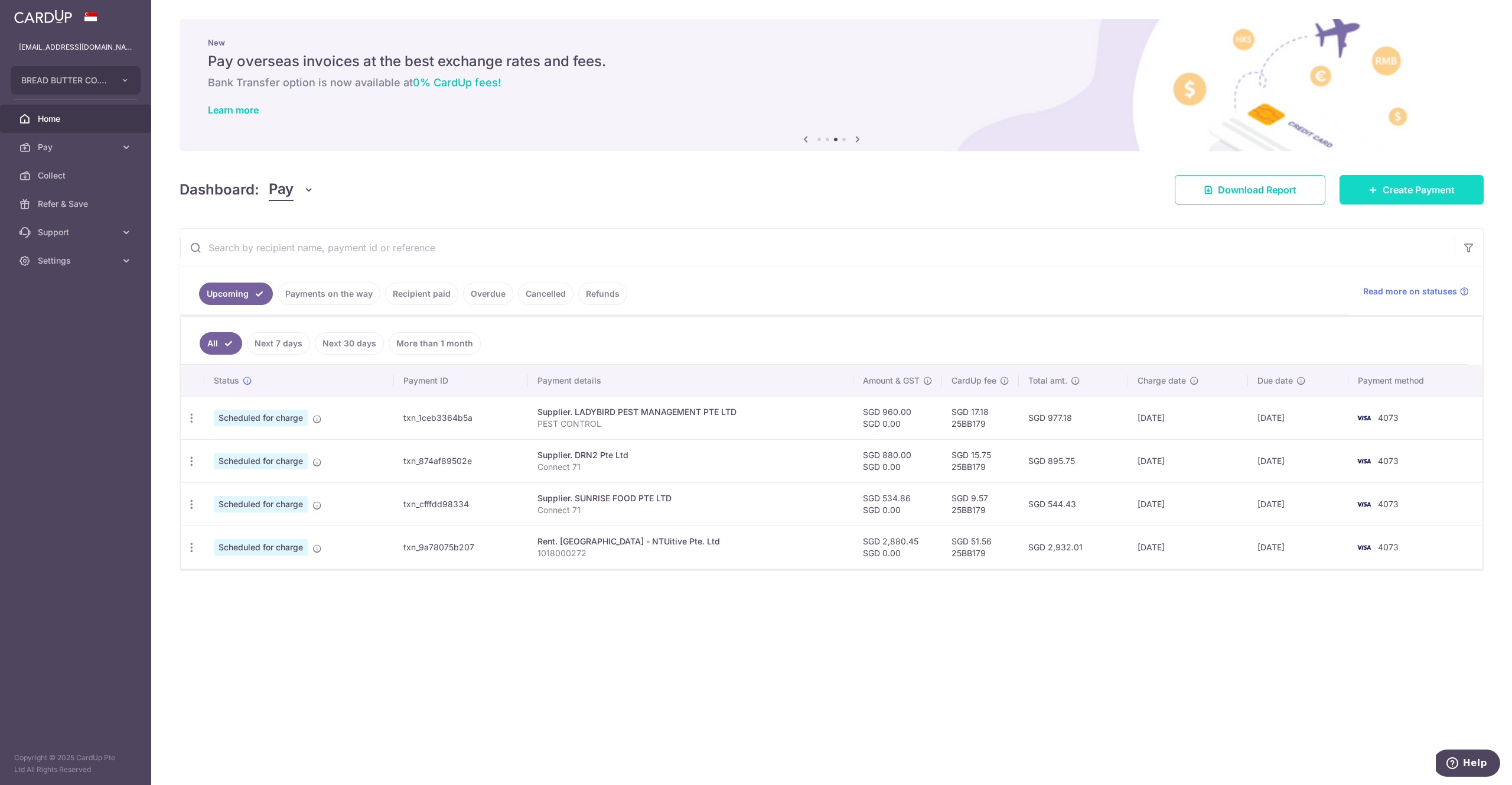
click at [1397, 189] on span "Create Payment" at bounding box center [1418, 189] width 72 height 14
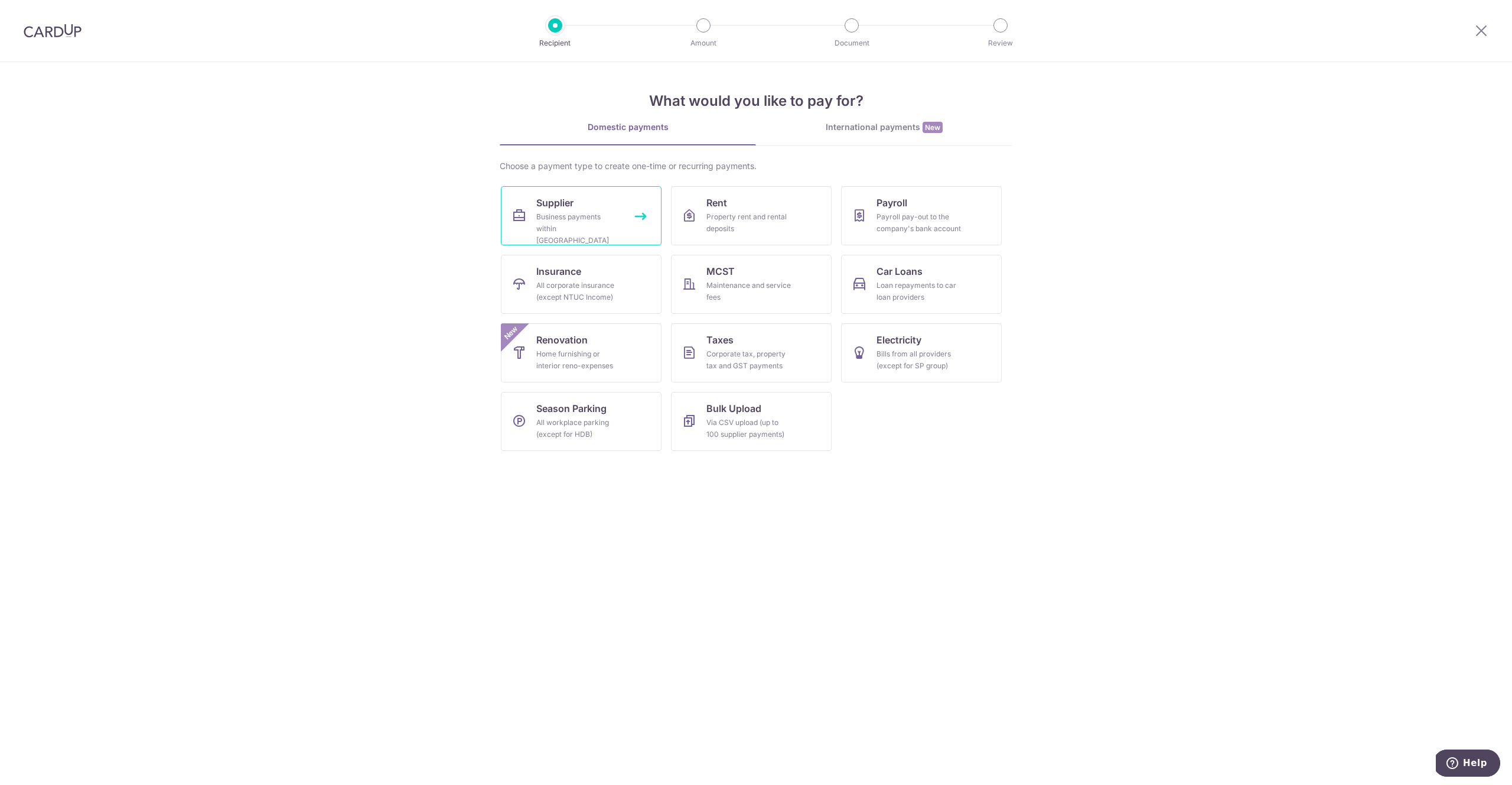
click at [599, 206] on link "Supplier Business payments within Singapore" at bounding box center [580, 216] width 160 height 59
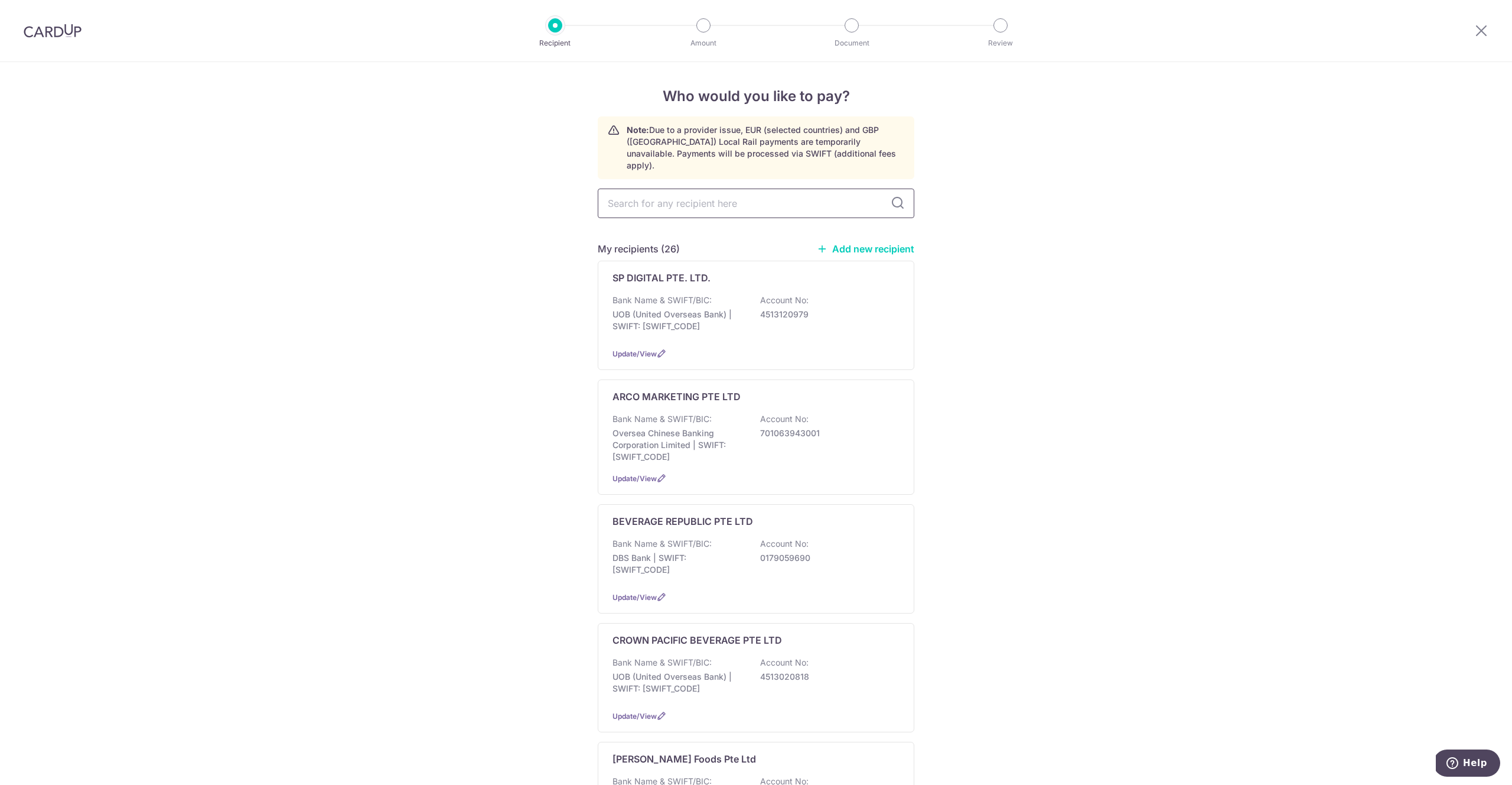
click at [765, 198] on input "text" at bounding box center [756, 204] width 316 height 29
type input "marker"
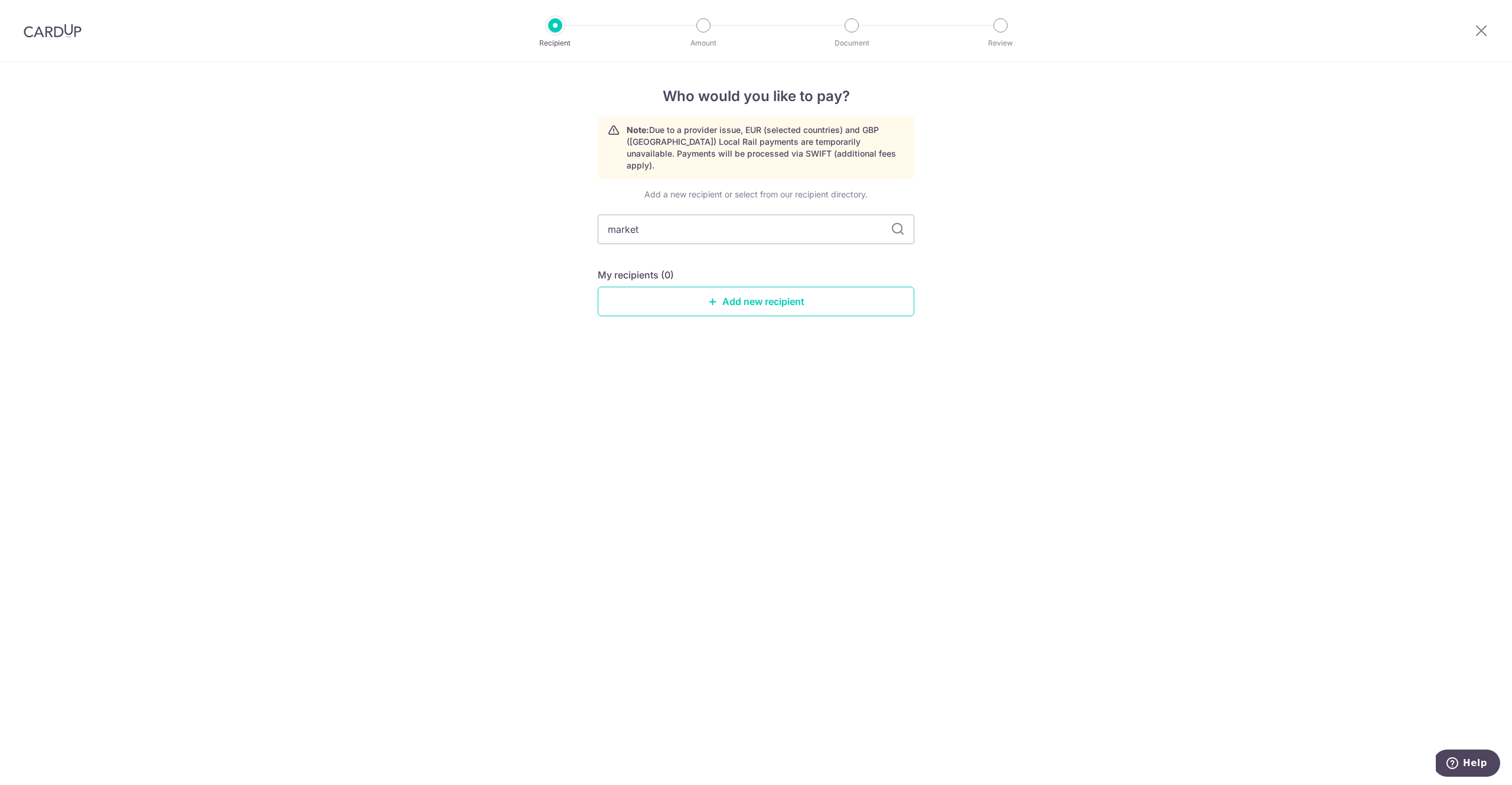
type input "market"
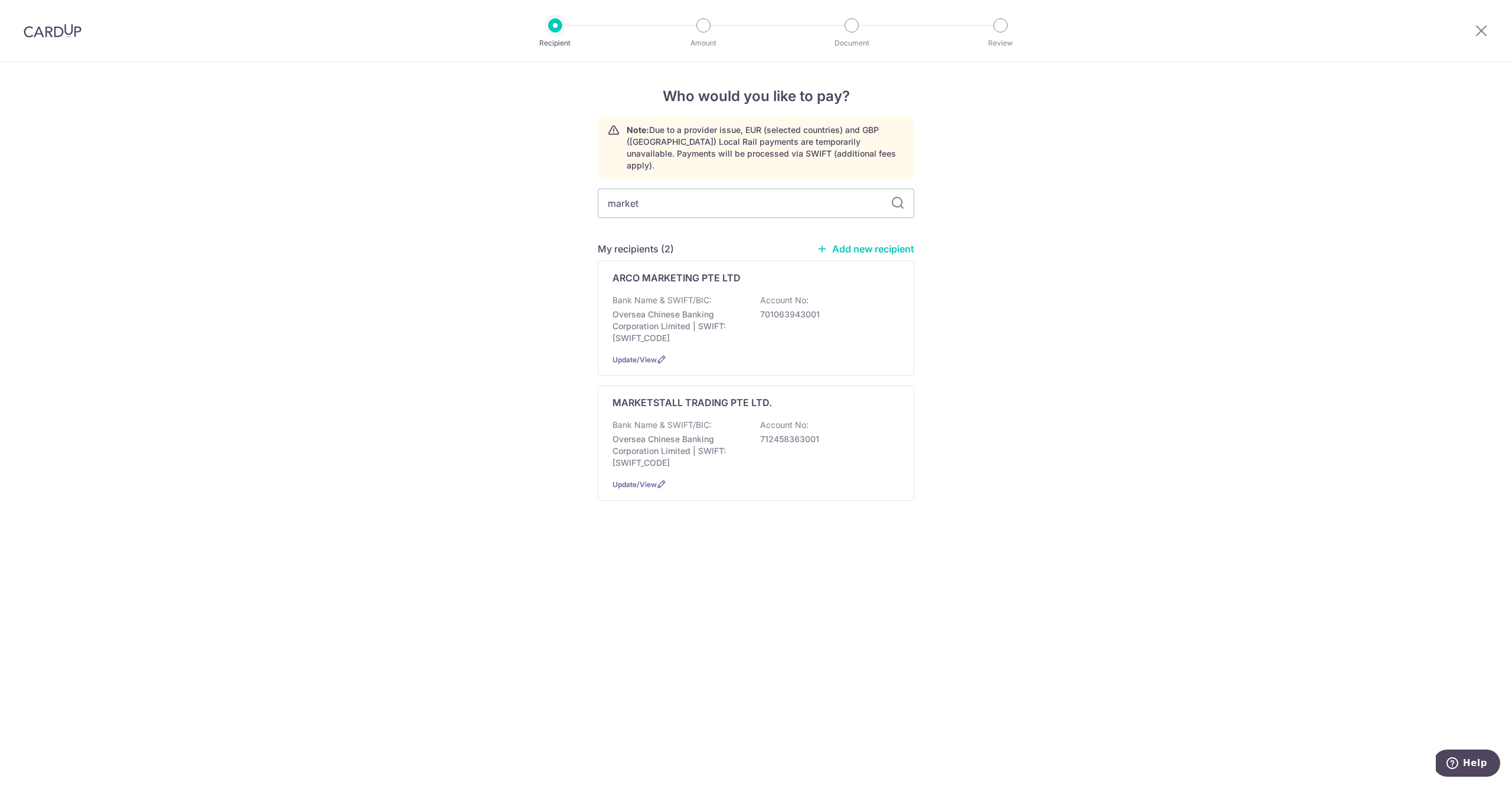
click at [792, 433] on p "712458363001" at bounding box center [826, 438] width 132 height 12
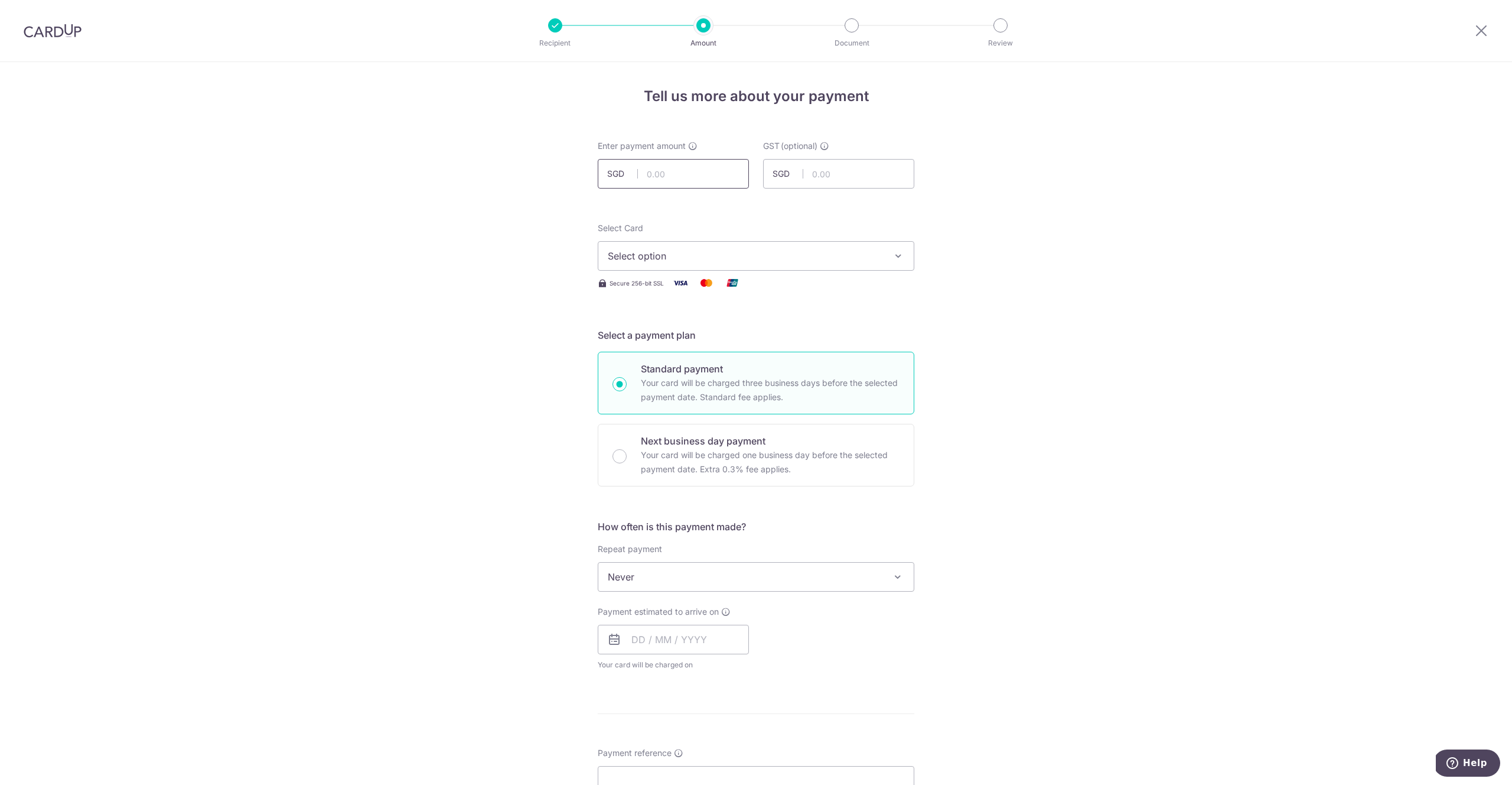
click at [693, 175] on input "text" at bounding box center [673, 173] width 151 height 29
paste input "4987.08"
type input "4,987.08"
click at [864, 215] on form "Enter payment amount SGD 4,987.08 4987.08 GST (optional) SGD Select Card Select…" at bounding box center [756, 647] width 316 height 1014
click at [767, 264] on button "Select option" at bounding box center [756, 256] width 316 height 29
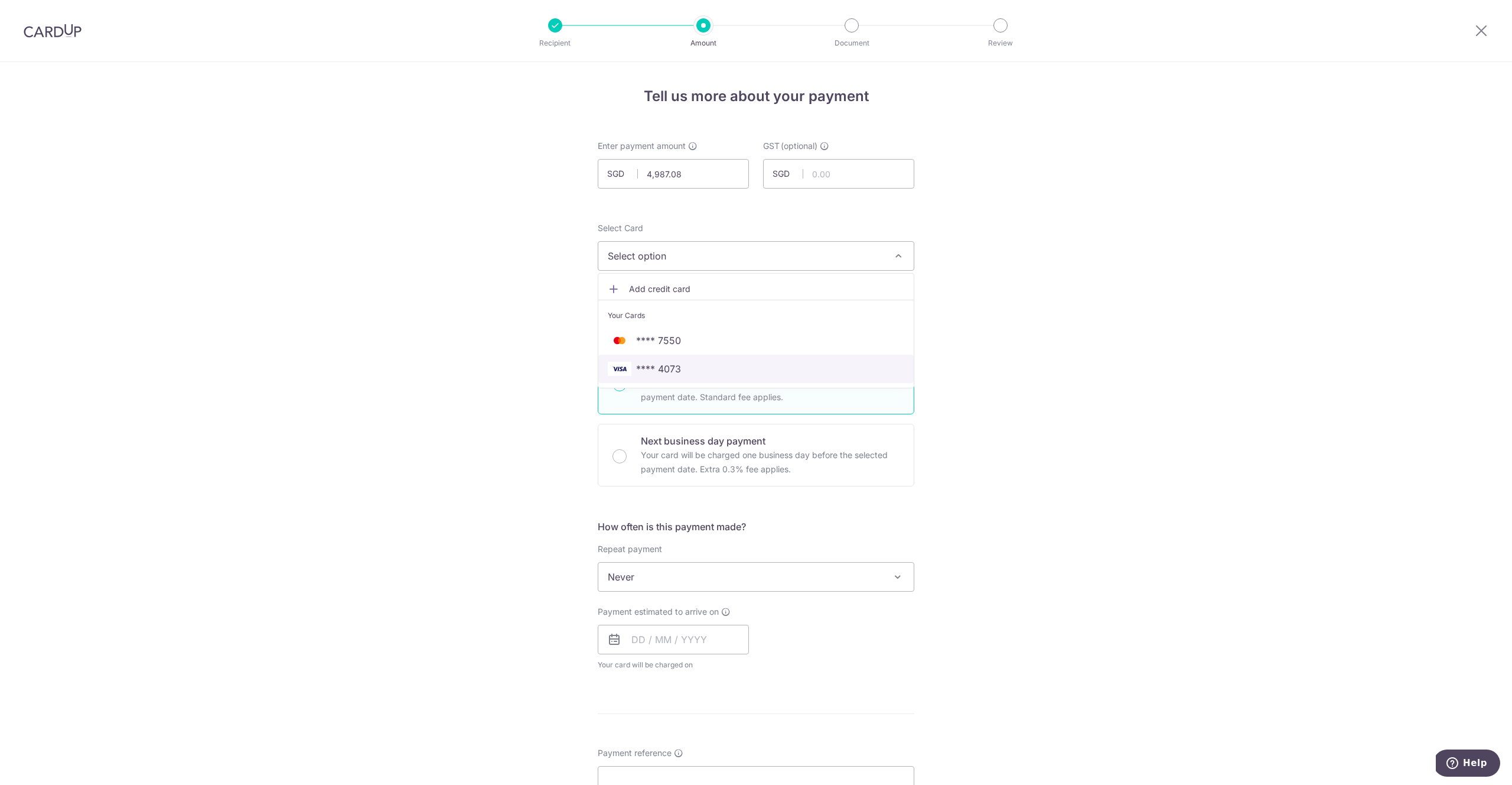
click at [739, 366] on span "**** 4073" at bounding box center [756, 368] width 296 height 14
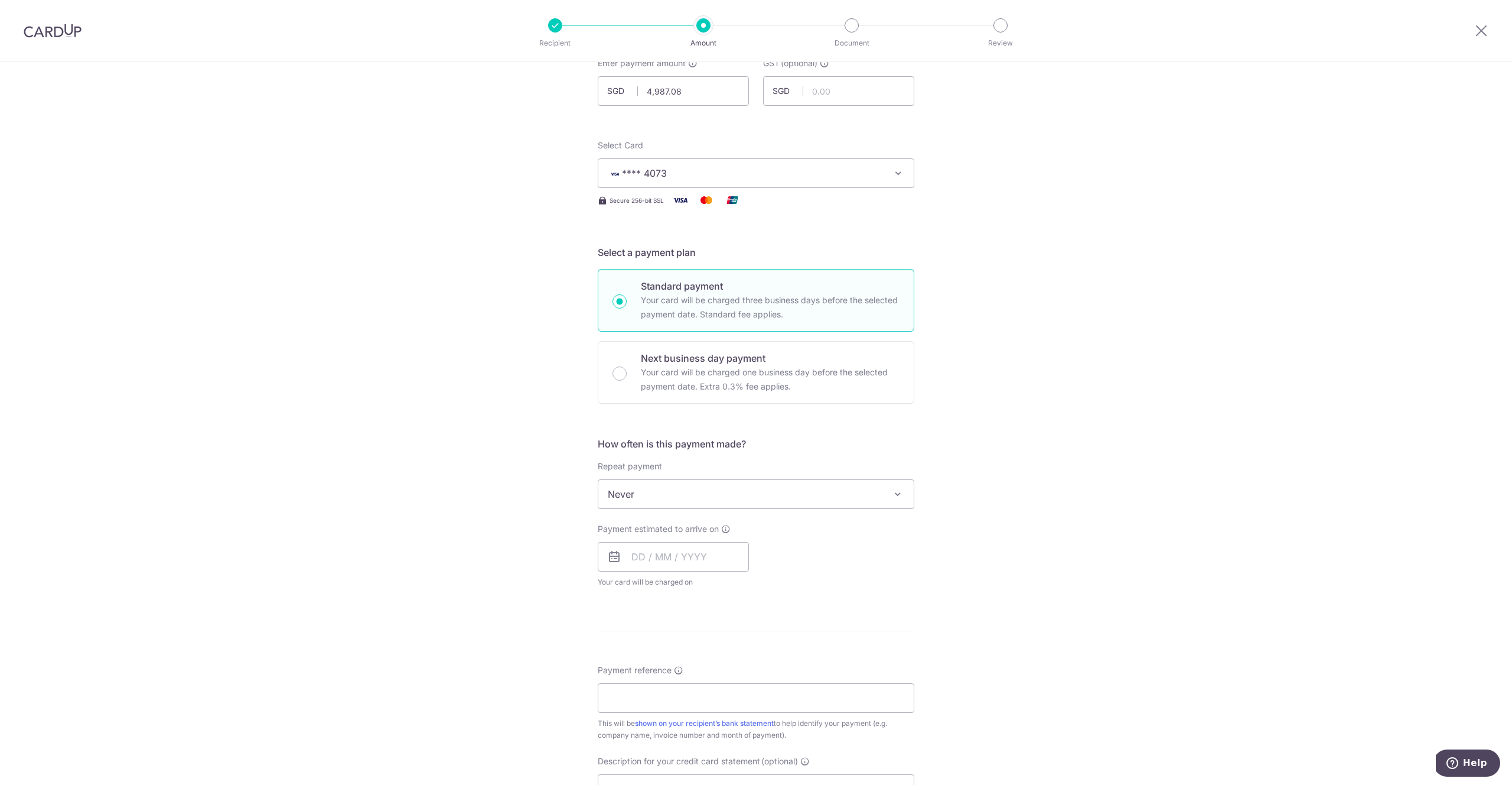
scroll to position [83, 0]
click at [723, 554] on input "text" at bounding box center [673, 555] width 151 height 29
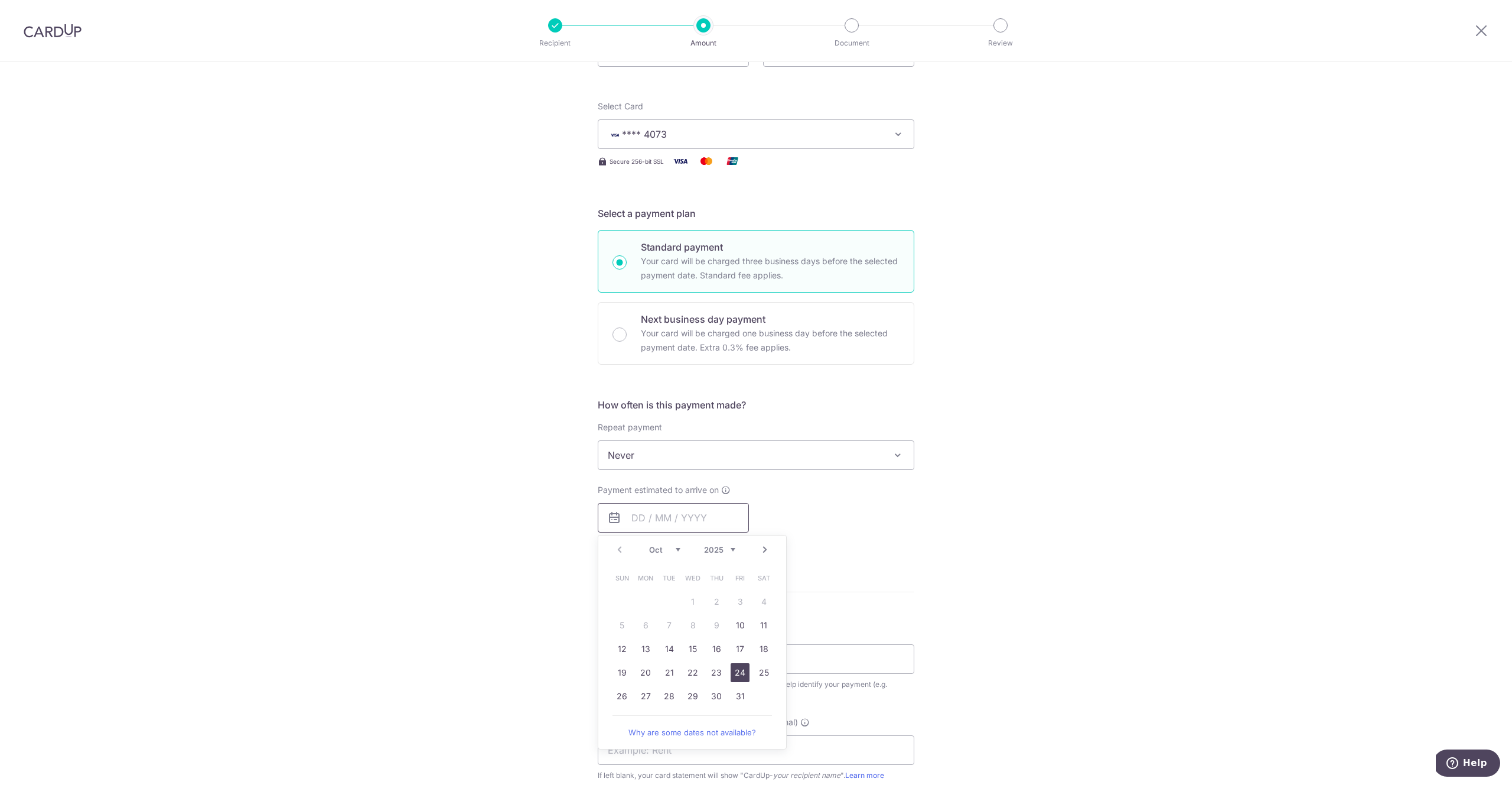
scroll to position [122, 0]
click at [732, 691] on link "31" at bounding box center [740, 695] width 19 height 19
type input "[DATE]"
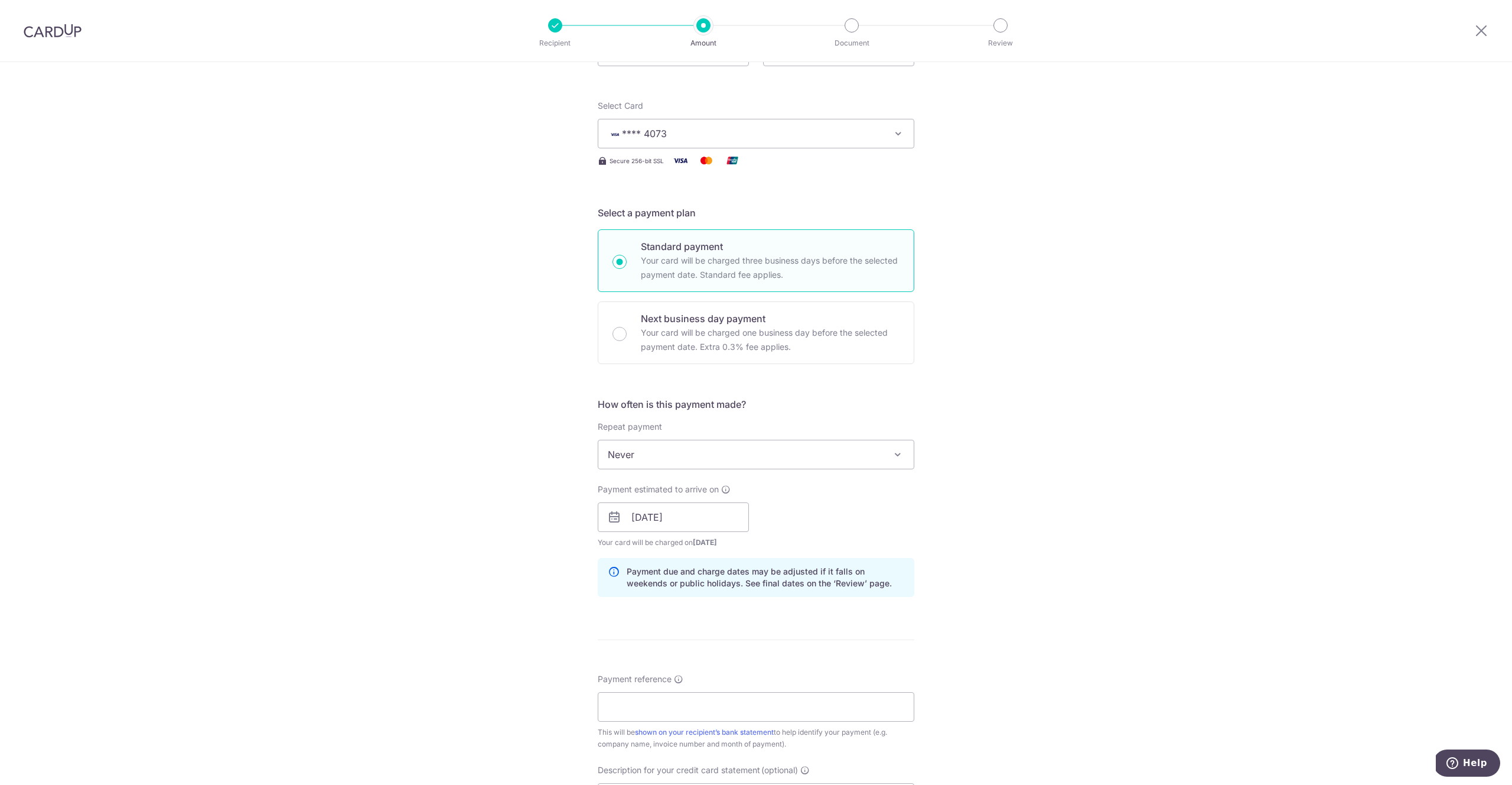
click at [924, 540] on div "Tell us more about your payment Enter payment amount SGD 4,987.08 4987.08 GST (…" at bounding box center [756, 537] width 1512 height 1197
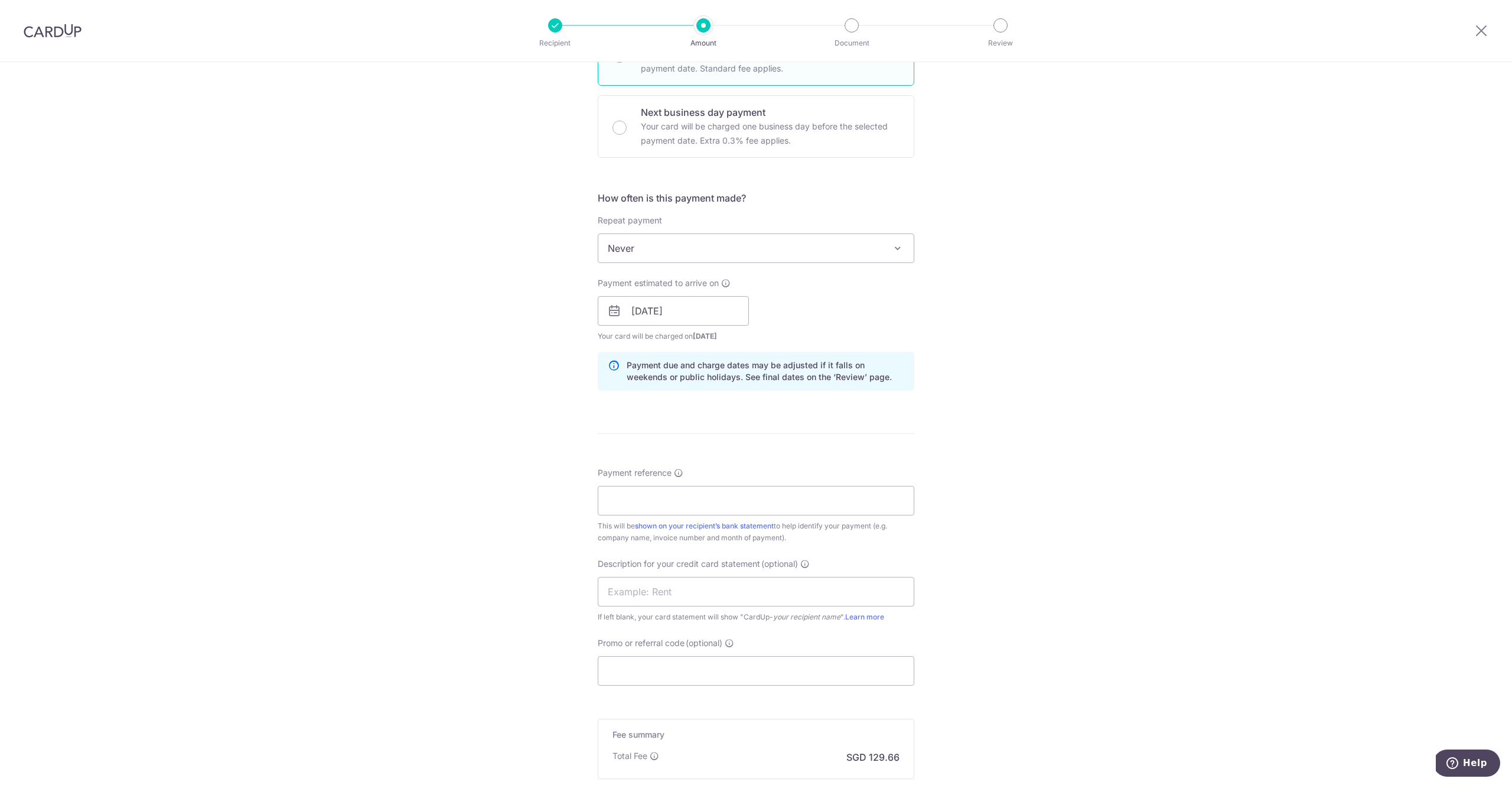
scroll to position [255, 0]
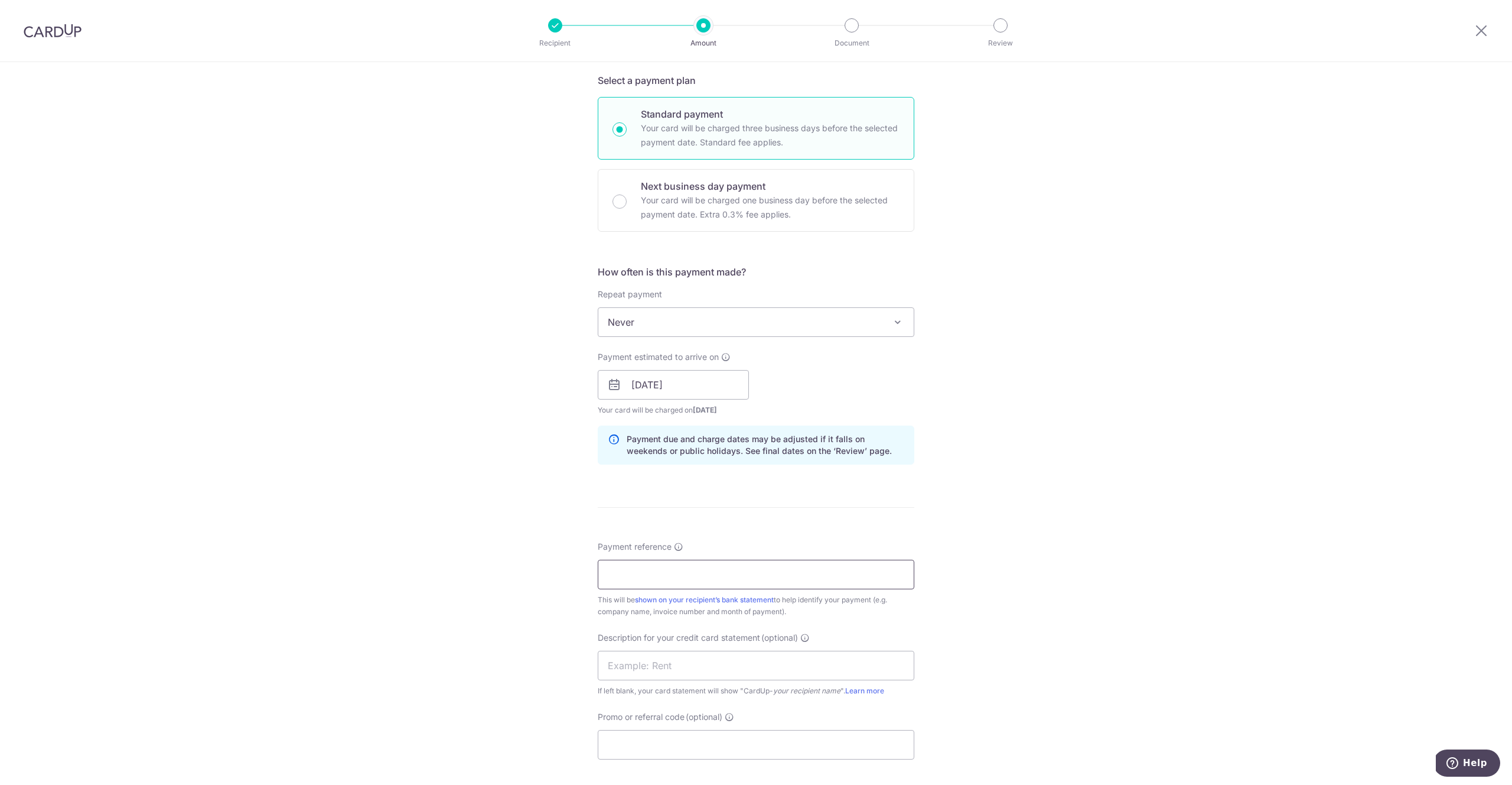
click at [761, 577] on input "Payment reference" at bounding box center [756, 574] width 316 height 29
type input "Connect 71"
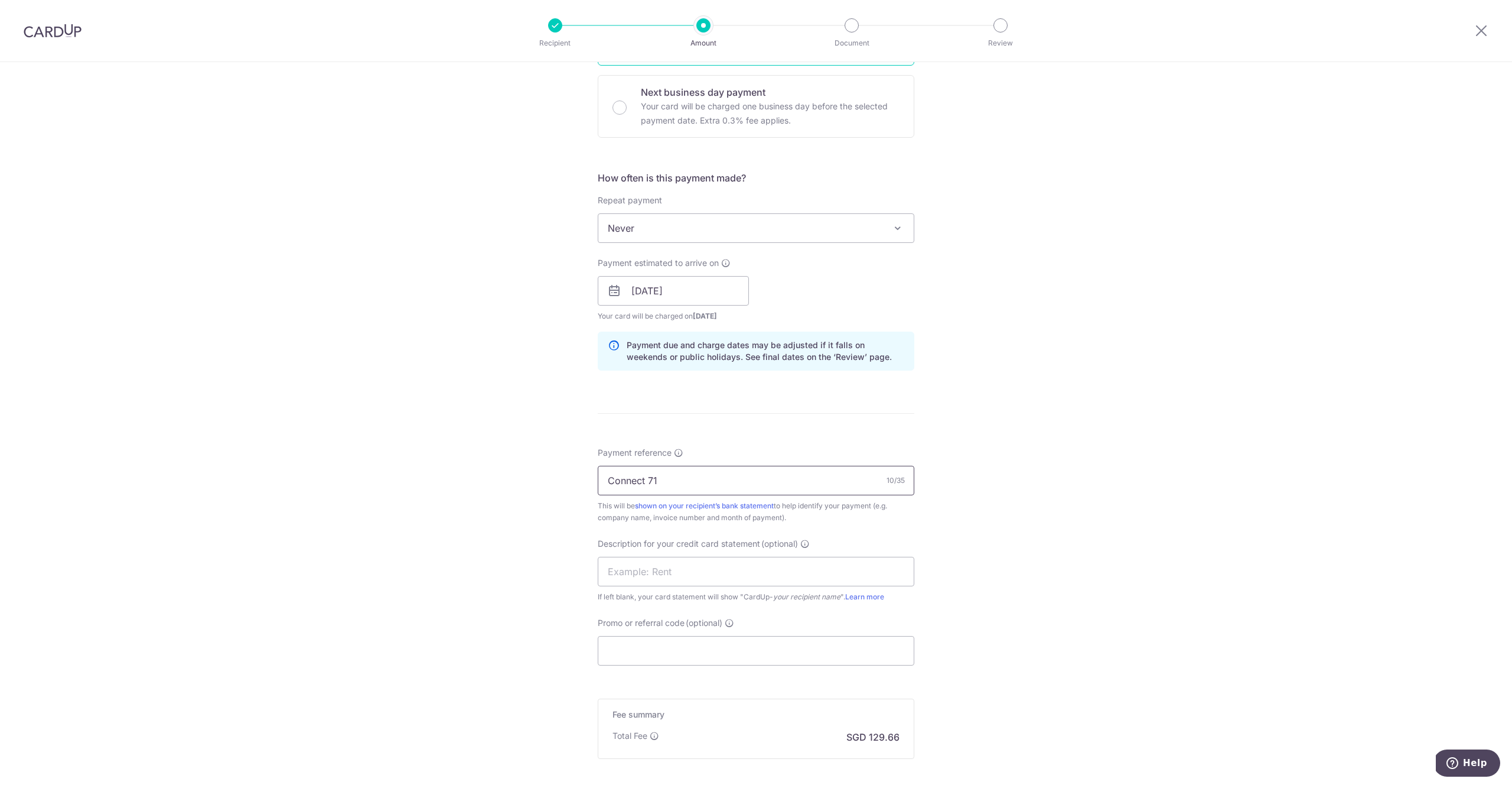
scroll to position [474, 0]
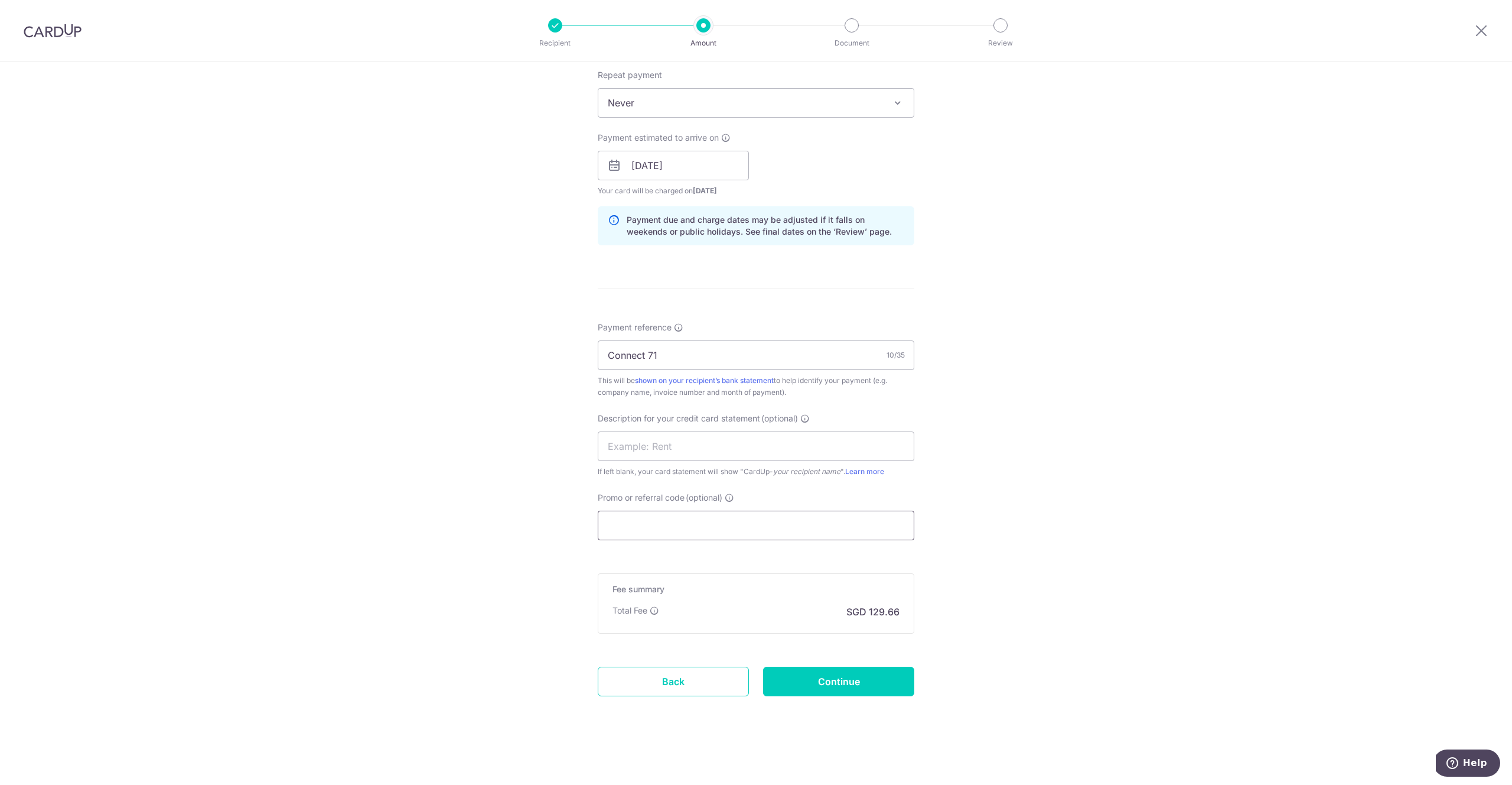
click at [752, 521] on input "Promo or referral code (optional)" at bounding box center [756, 525] width 316 height 29
paste input "25BB179"
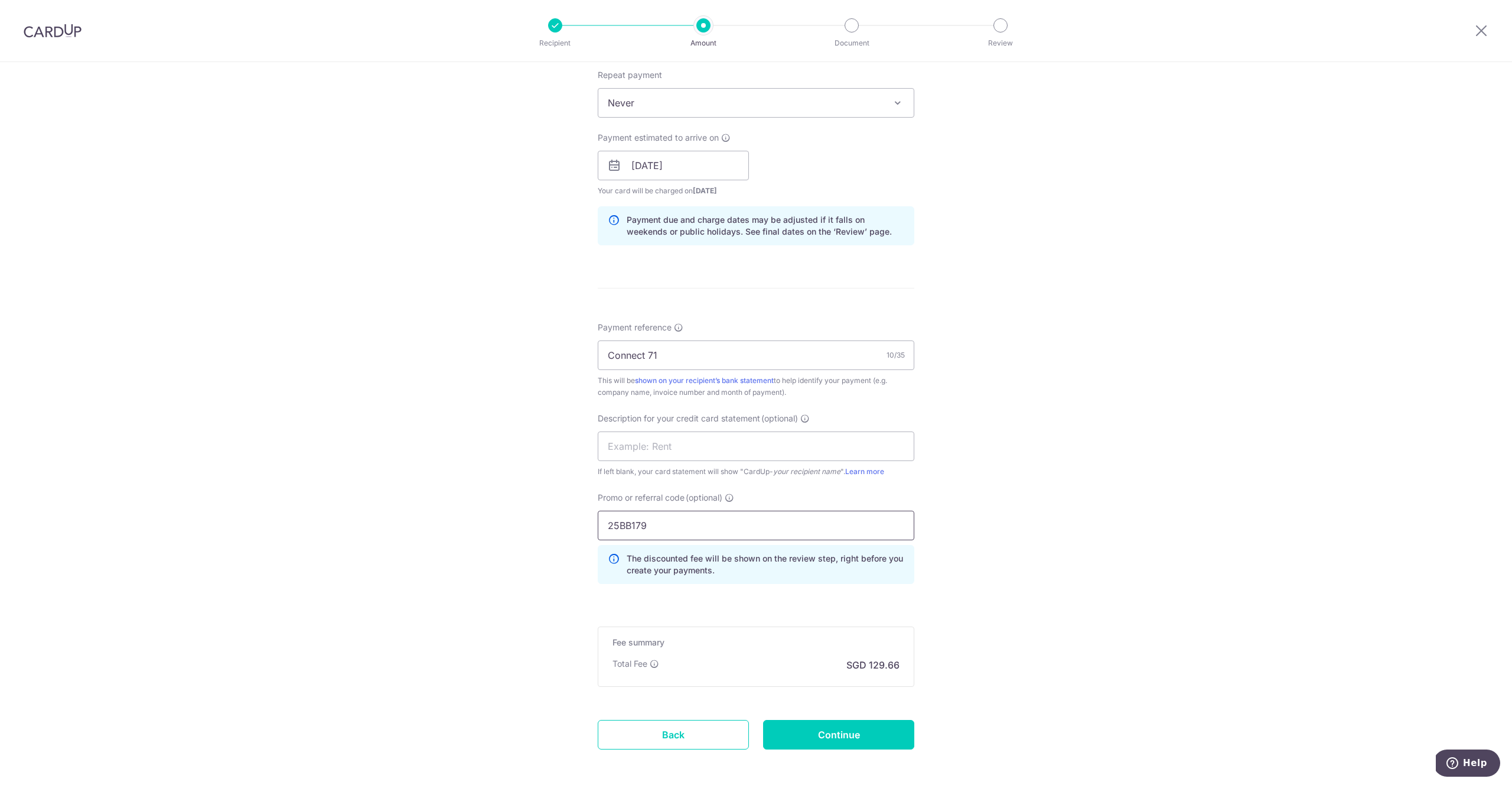
type input "25BB179"
click at [1111, 547] on div "Tell us more about your payment Enter payment amount SGD 4,987.08 4987.08 GST (…" at bounding box center [756, 213] width 1512 height 1250
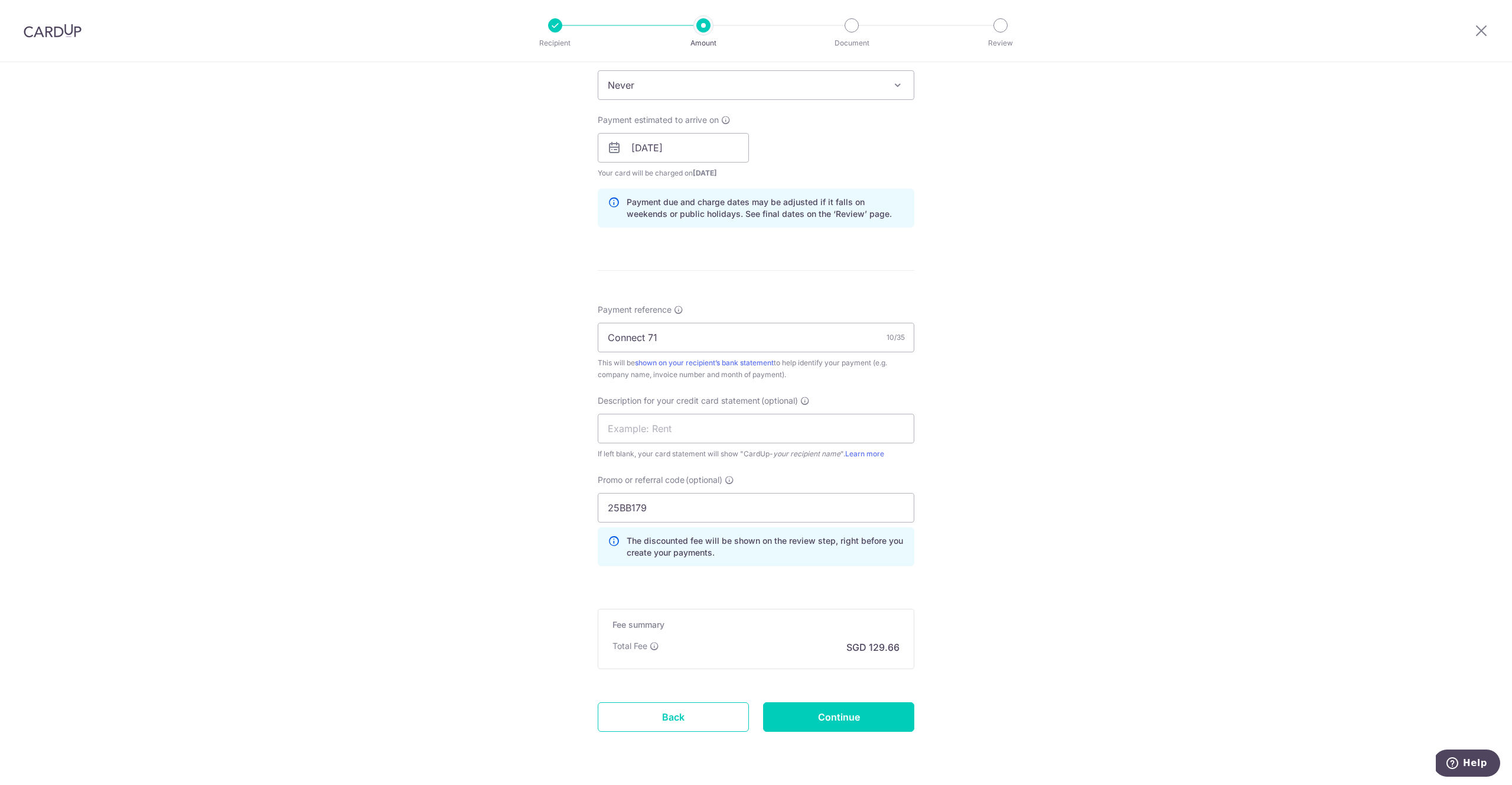
scroll to position [527, 0]
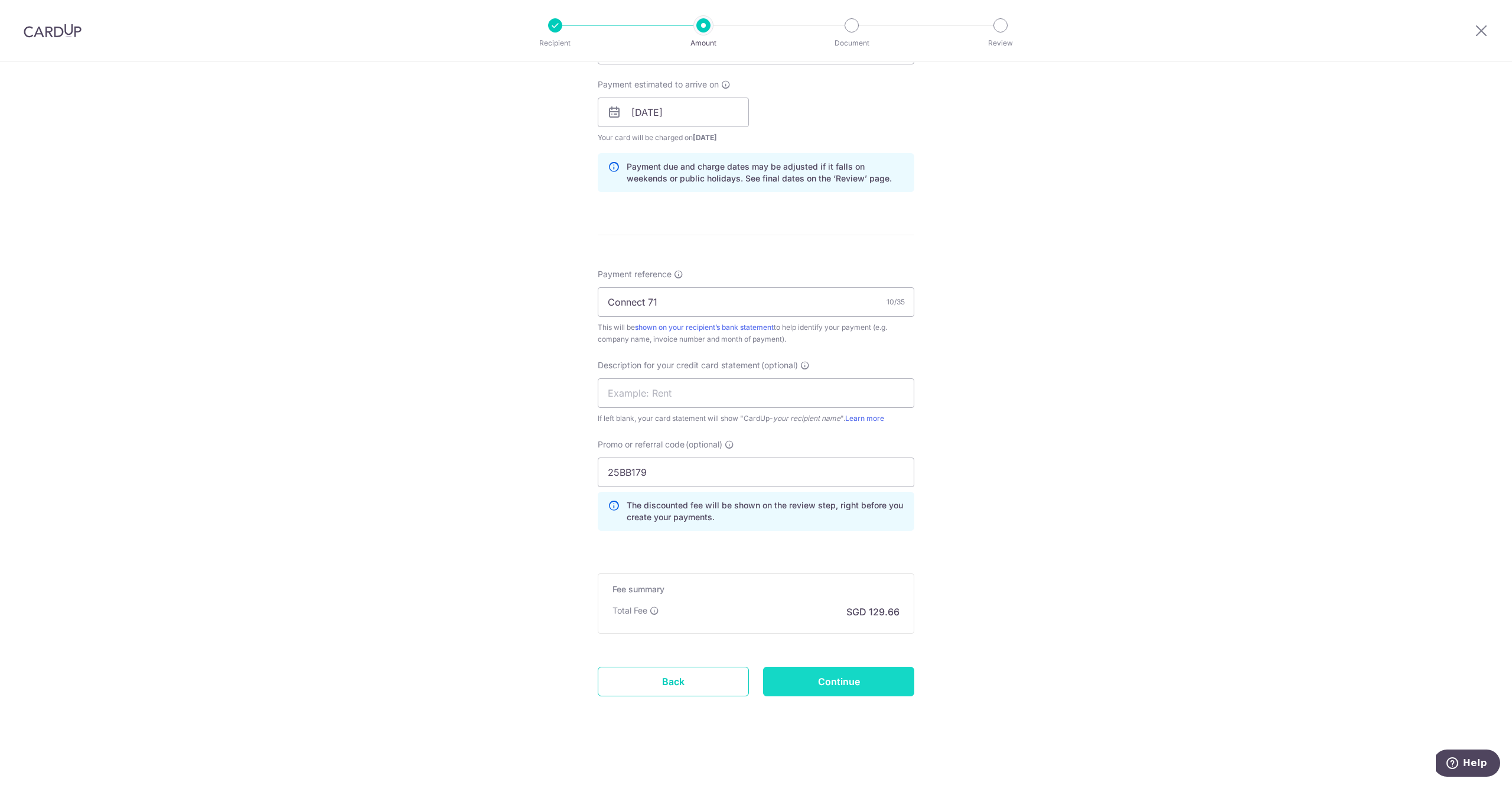
click at [889, 676] on input "Continue" at bounding box center [838, 681] width 151 height 29
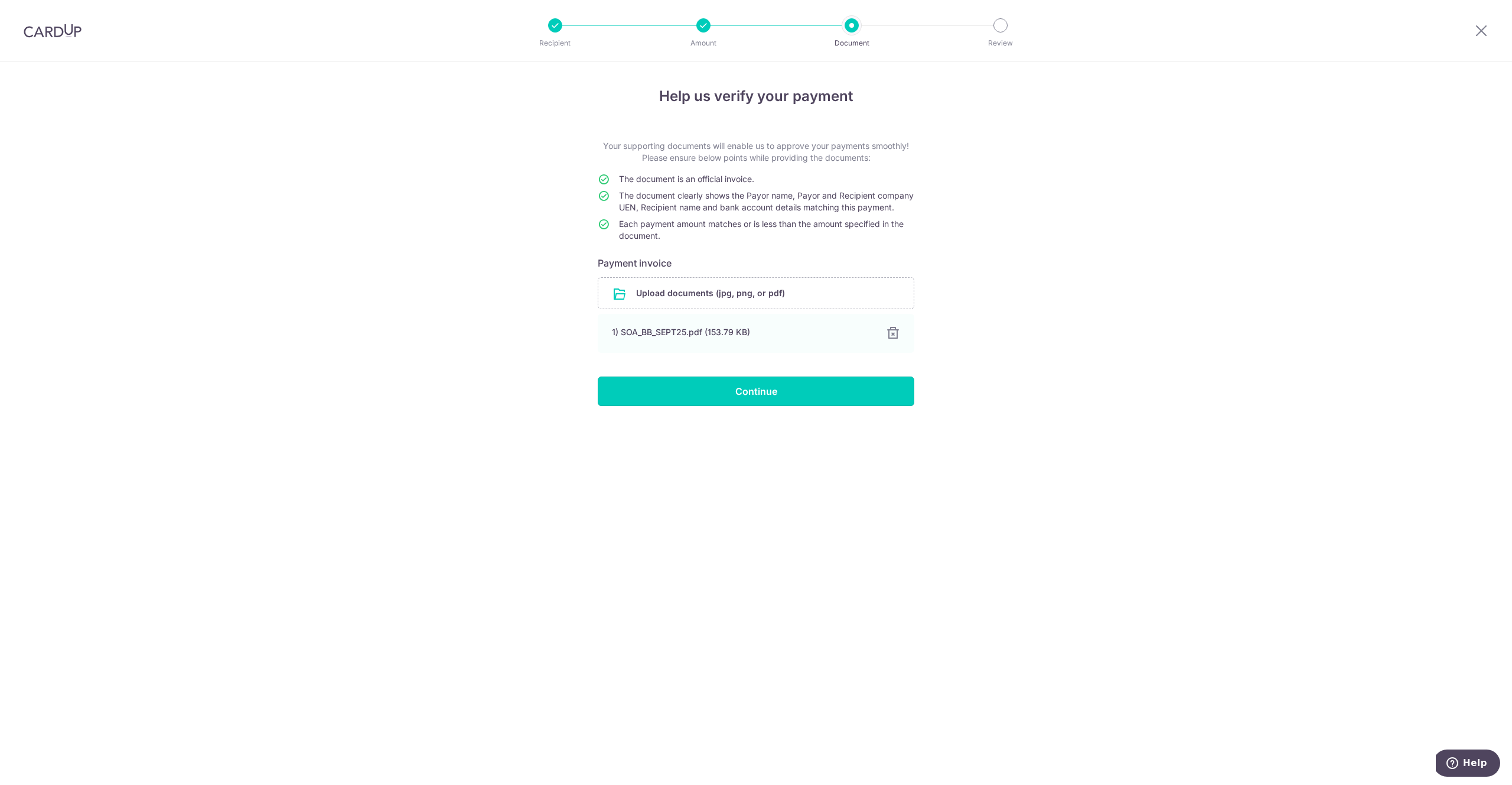
click at [811, 399] on input "Continue" at bounding box center [756, 391] width 316 height 29
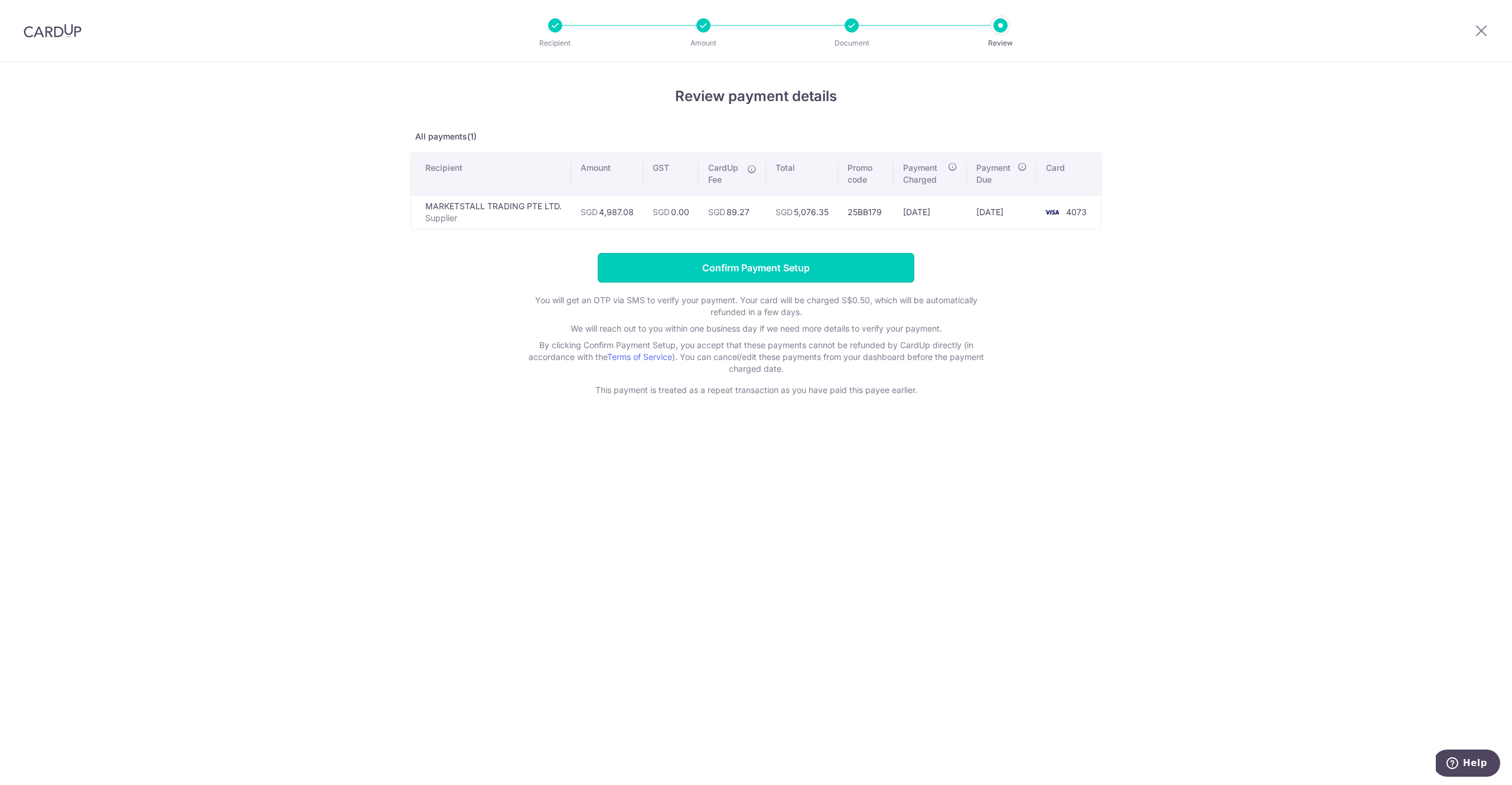
click at [819, 275] on input "Confirm Payment Setup" at bounding box center [756, 268] width 316 height 29
